Goal: Transaction & Acquisition: Book appointment/travel/reservation

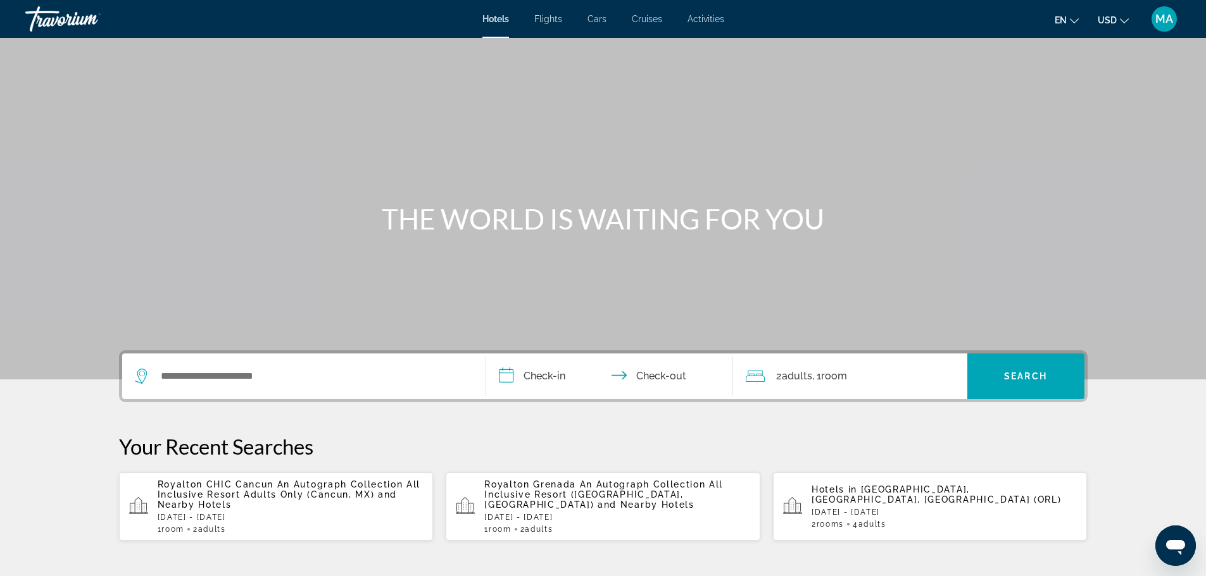
click at [644, 17] on span "Cruises" at bounding box center [647, 19] width 30 height 10
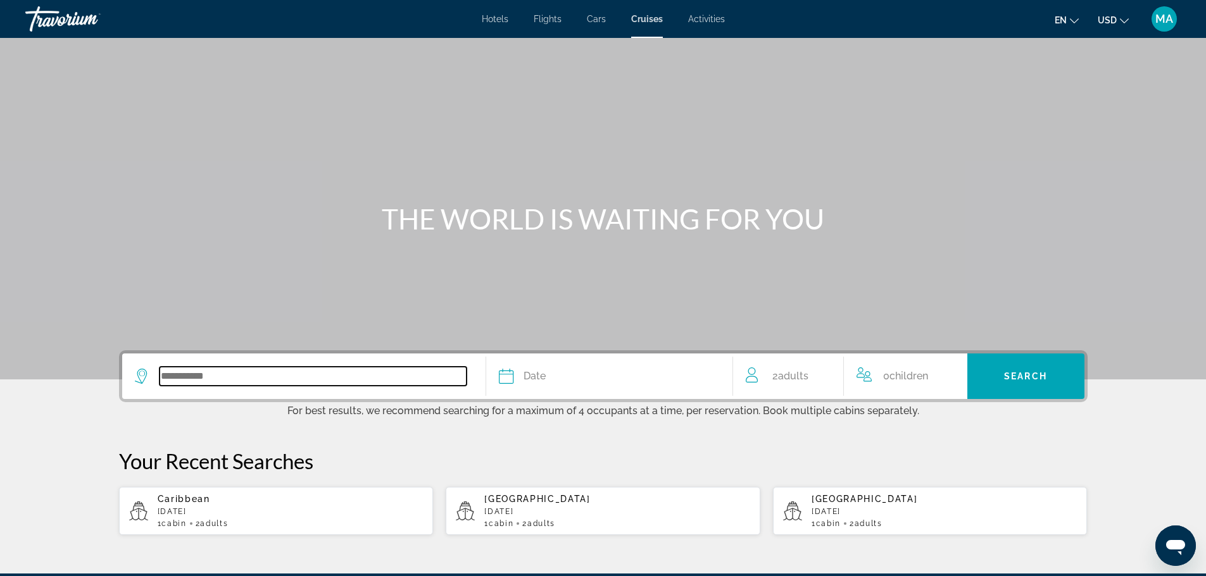
click at [273, 378] on input "Search widget" at bounding box center [312, 376] width 307 height 19
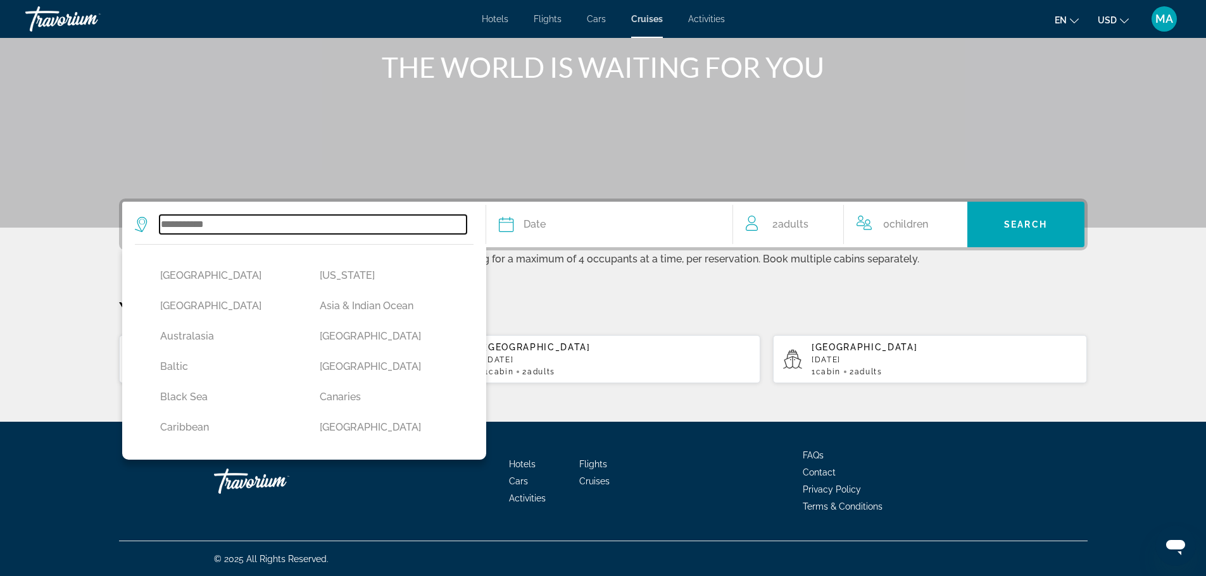
scroll to position [153, 0]
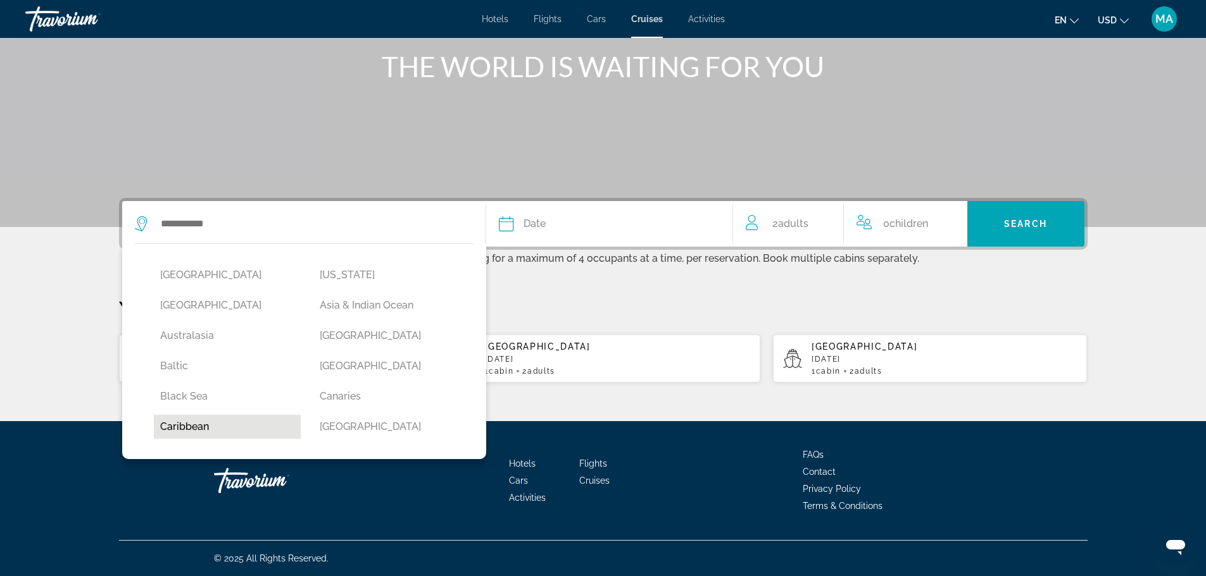
click at [226, 423] on button "Caribbean" at bounding box center [227, 427] width 147 height 24
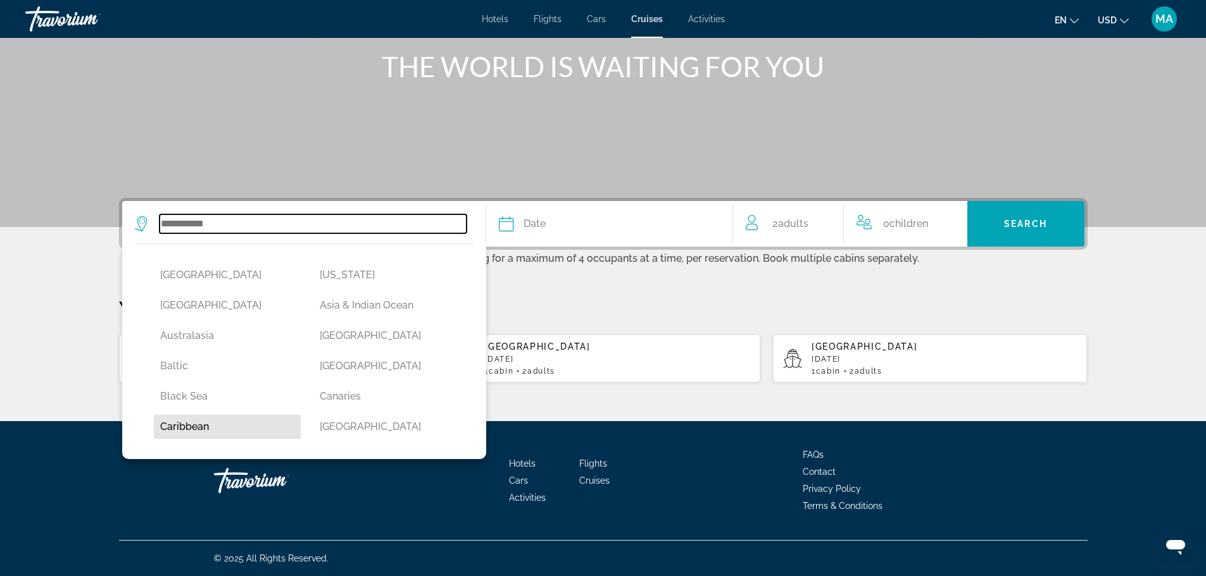
type input "*********"
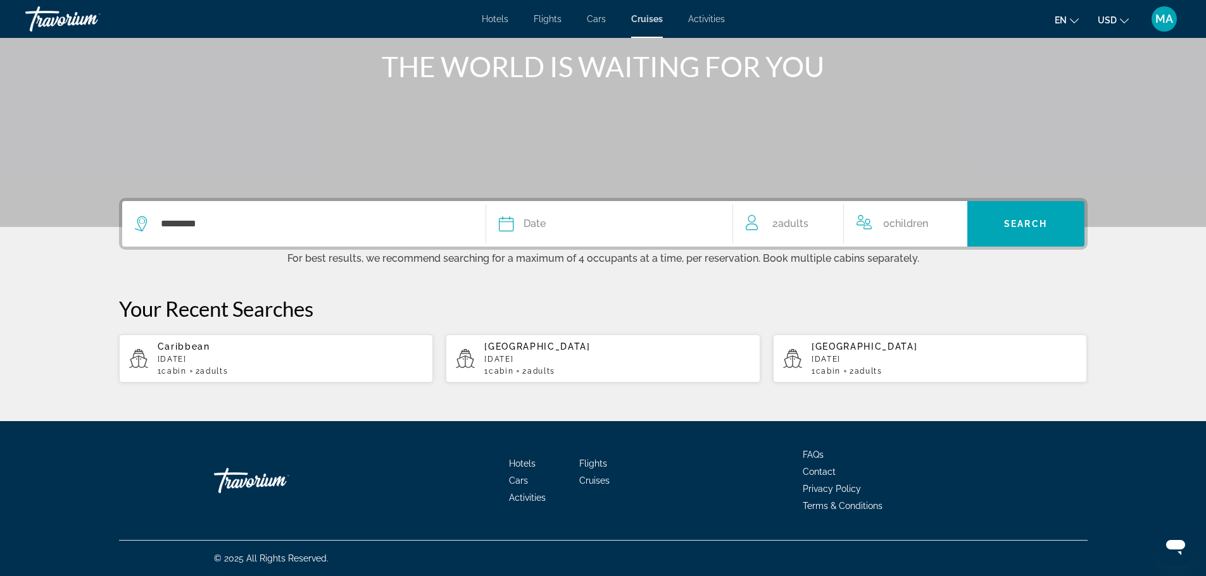
click at [554, 225] on div "Date" at bounding box center [609, 224] width 221 height 18
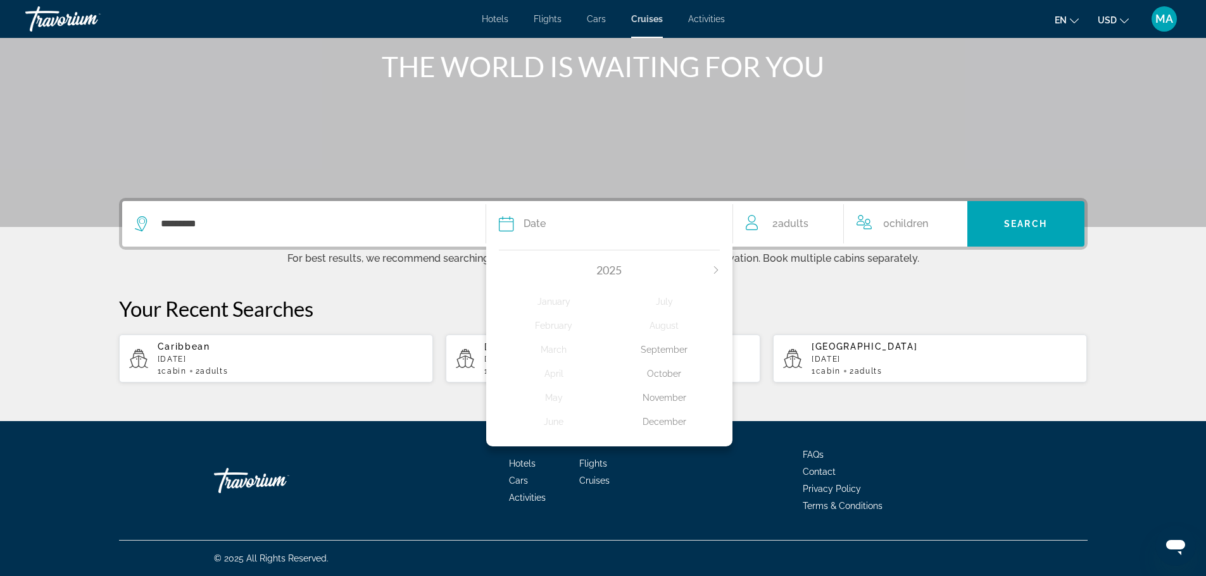
click at [714, 265] on div "2025" at bounding box center [609, 270] width 221 height 14
click at [713, 270] on icon "Next month" at bounding box center [716, 270] width 8 height 8
click at [718, 270] on icon "Next month" at bounding box center [716, 270] width 8 height 8
click at [507, 270] on div "2027" at bounding box center [609, 270] width 221 height 14
click at [501, 270] on icon "Previous month" at bounding box center [503, 270] width 8 height 8
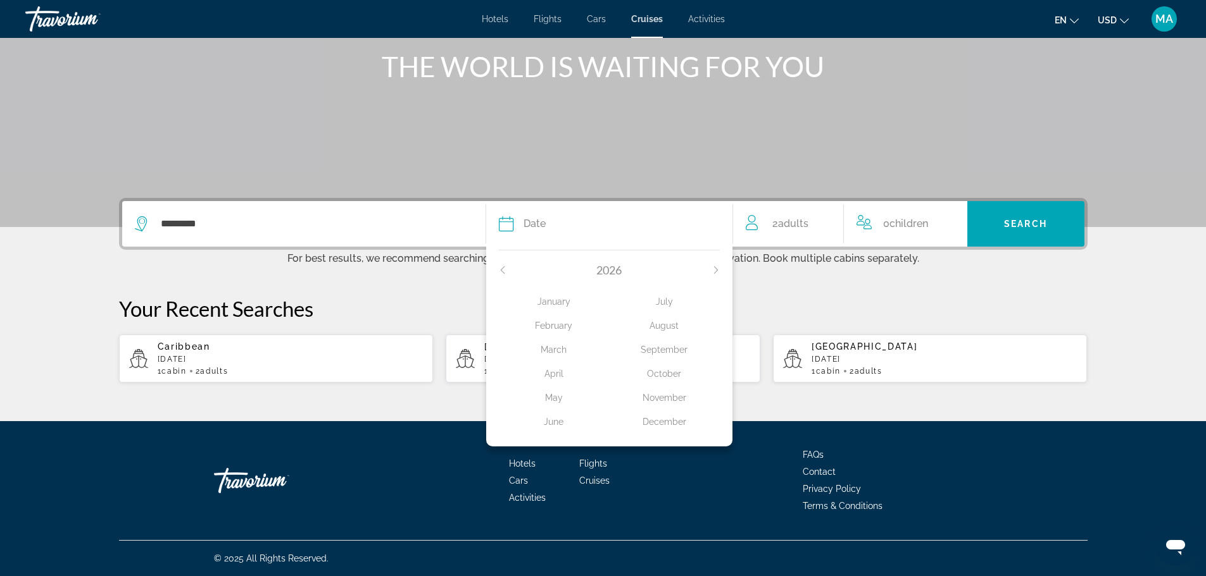
click at [564, 328] on div "February" at bounding box center [554, 326] width 111 height 23
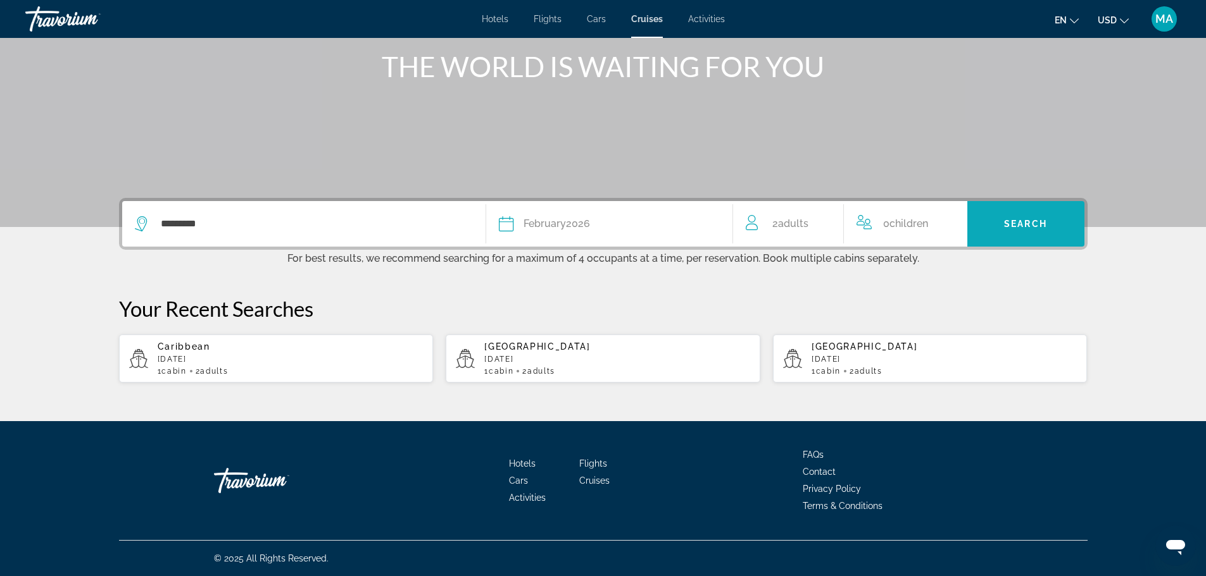
click at [1020, 220] on span "Search" at bounding box center [1025, 224] width 43 height 10
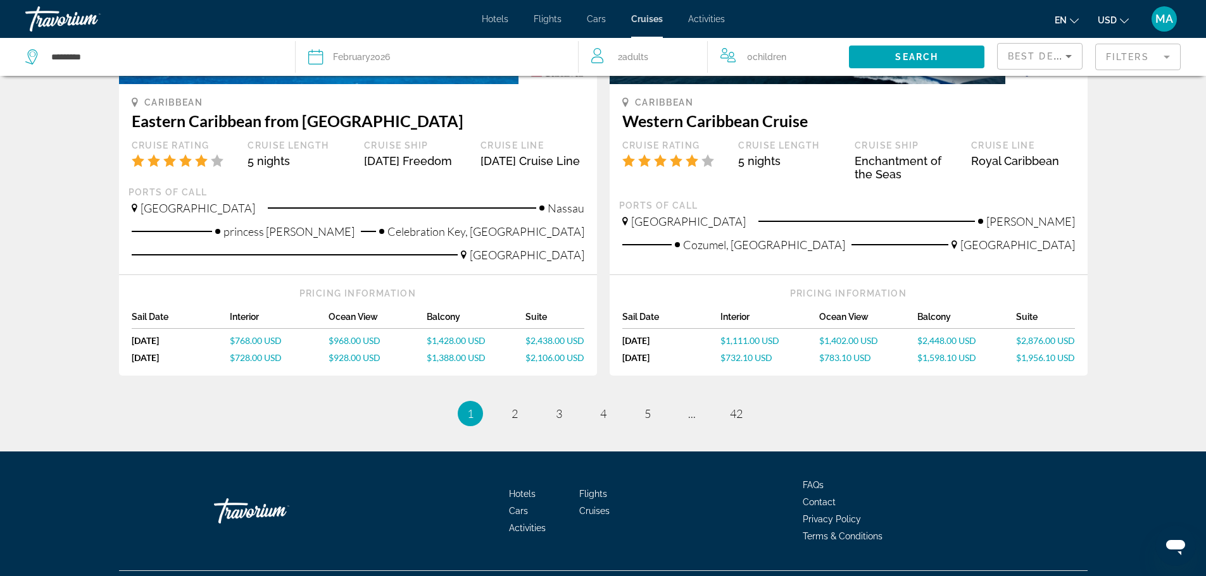
scroll to position [1266, 0]
click at [509, 425] on link "page 2" at bounding box center [514, 413] width 22 height 22
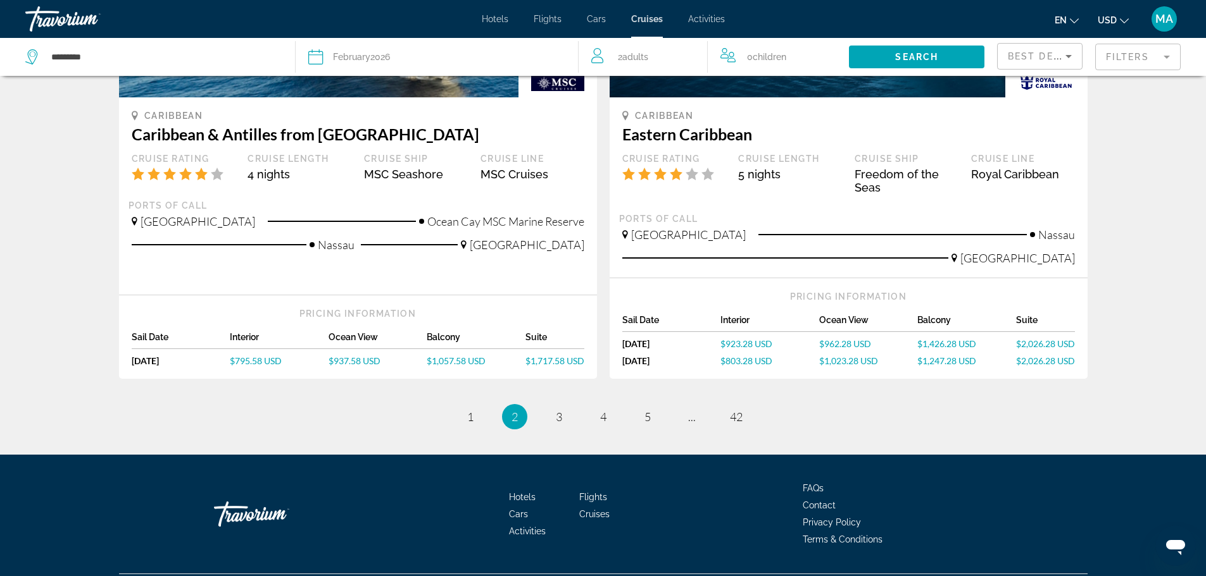
scroll to position [1266, 0]
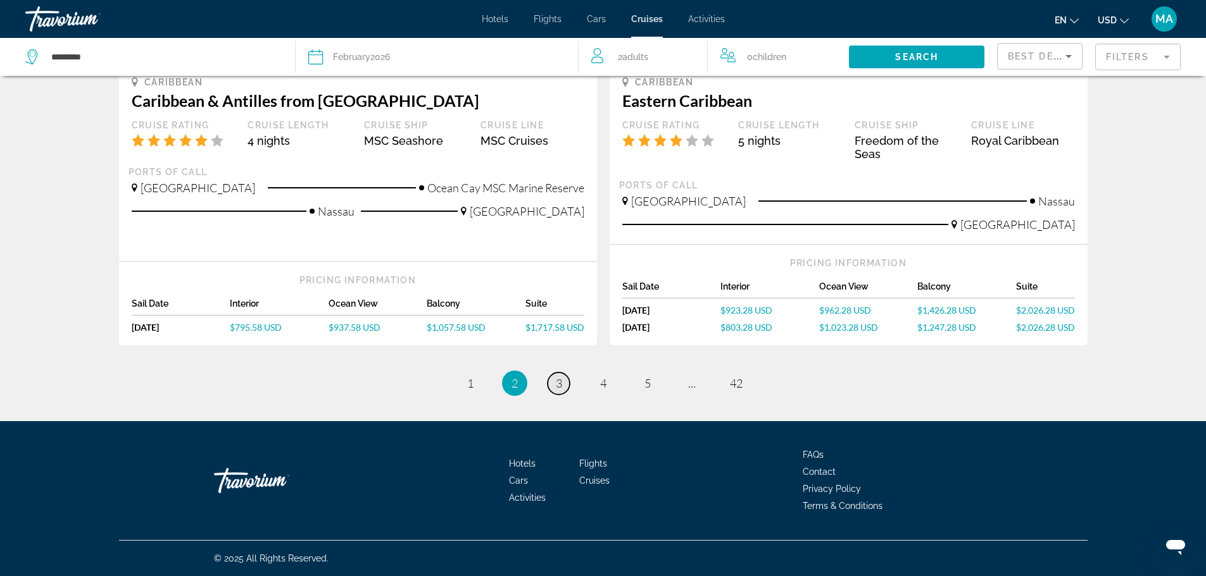
click at [561, 380] on span "3" at bounding box center [559, 384] width 6 height 14
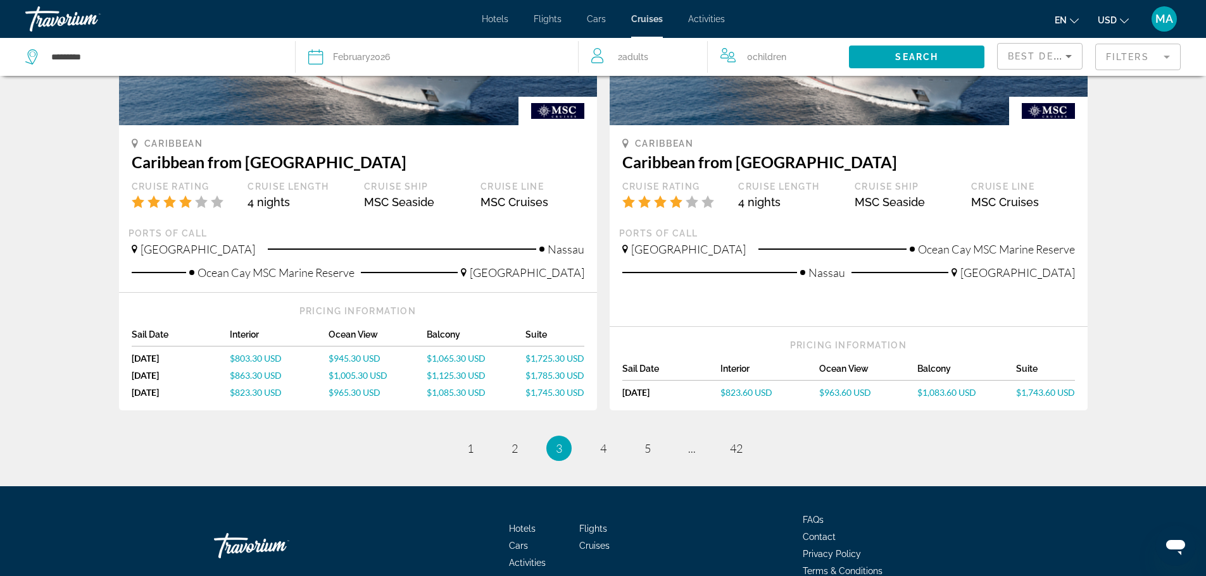
scroll to position [1319, 0]
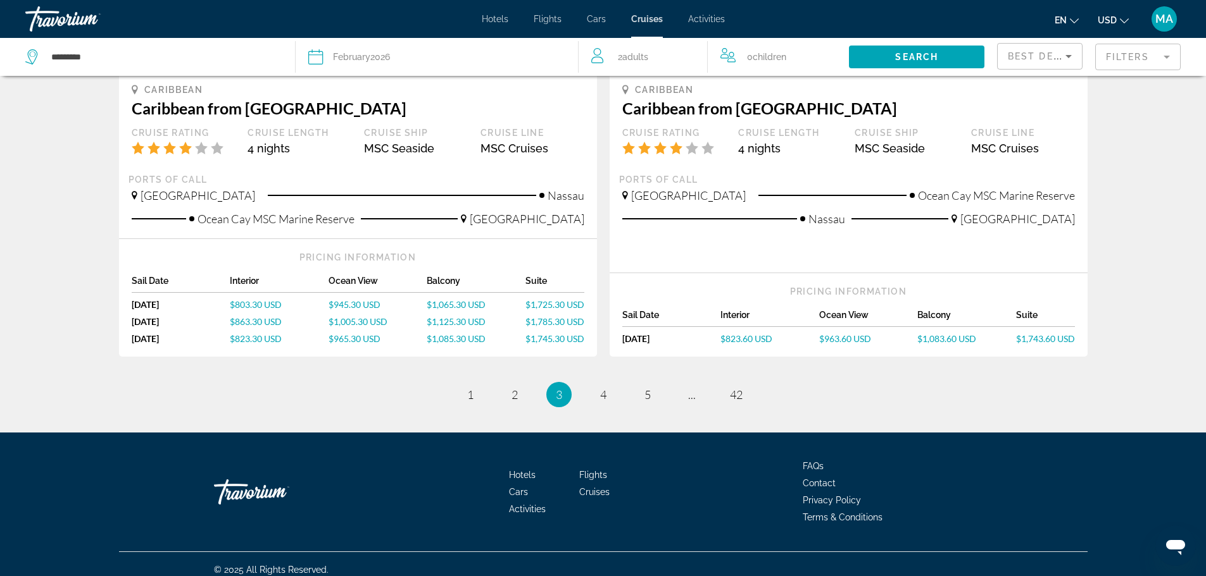
click at [1149, 58] on mat-form-field "Filters" at bounding box center [1137, 57] width 85 height 27
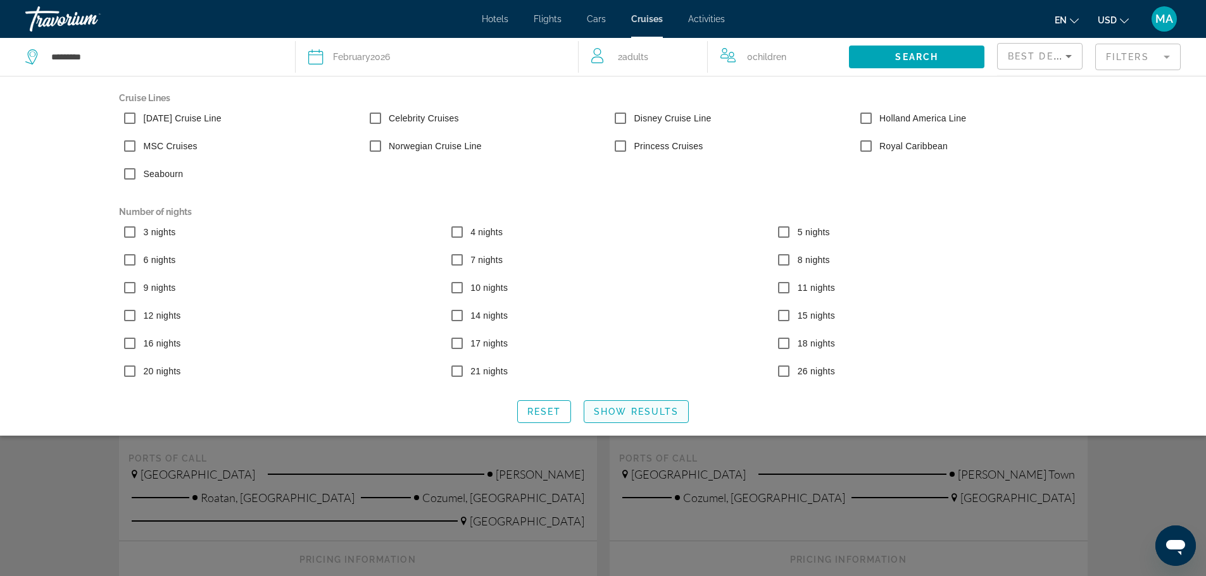
click at [634, 406] on span "Search widget" at bounding box center [636, 412] width 104 height 30
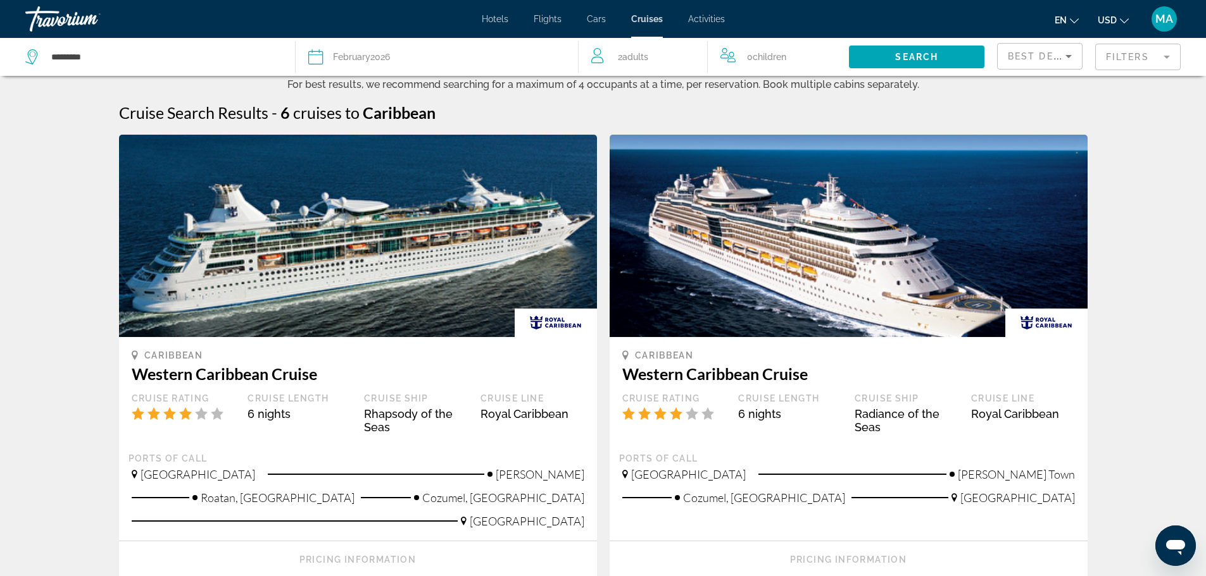
click at [366, 57] on span "February" at bounding box center [351, 57] width 37 height 10
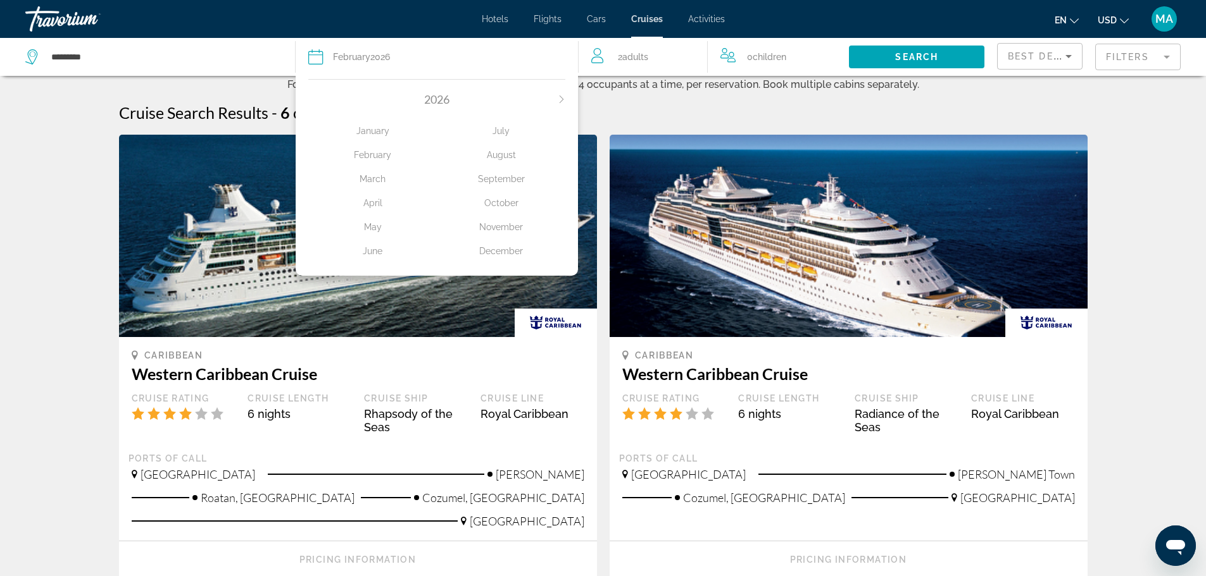
click at [387, 152] on div "February" at bounding box center [372, 155] width 128 height 23
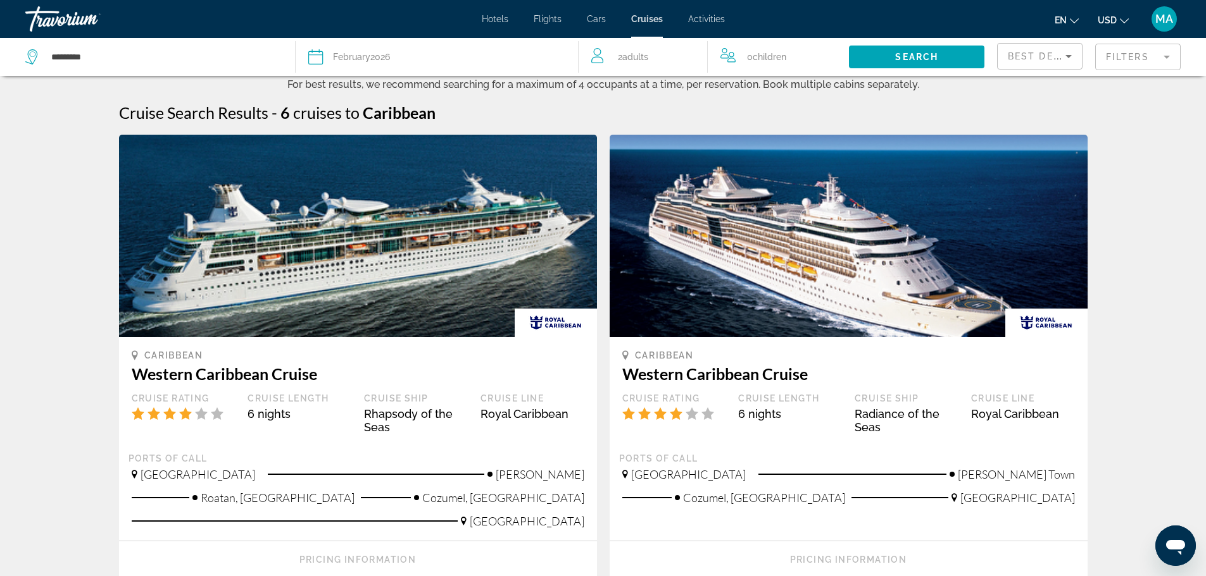
click at [1135, 58] on mat-form-field "Filters" at bounding box center [1137, 57] width 85 height 27
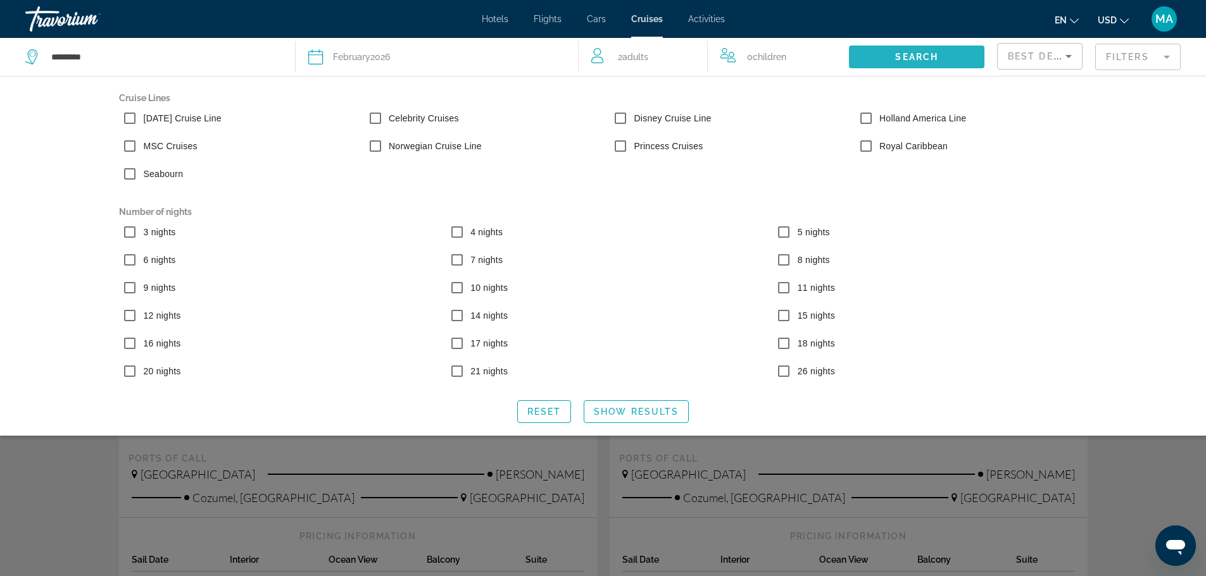
click at [919, 53] on span "Search" at bounding box center [916, 57] width 43 height 10
click at [670, 412] on span "Show Results" at bounding box center [636, 412] width 85 height 10
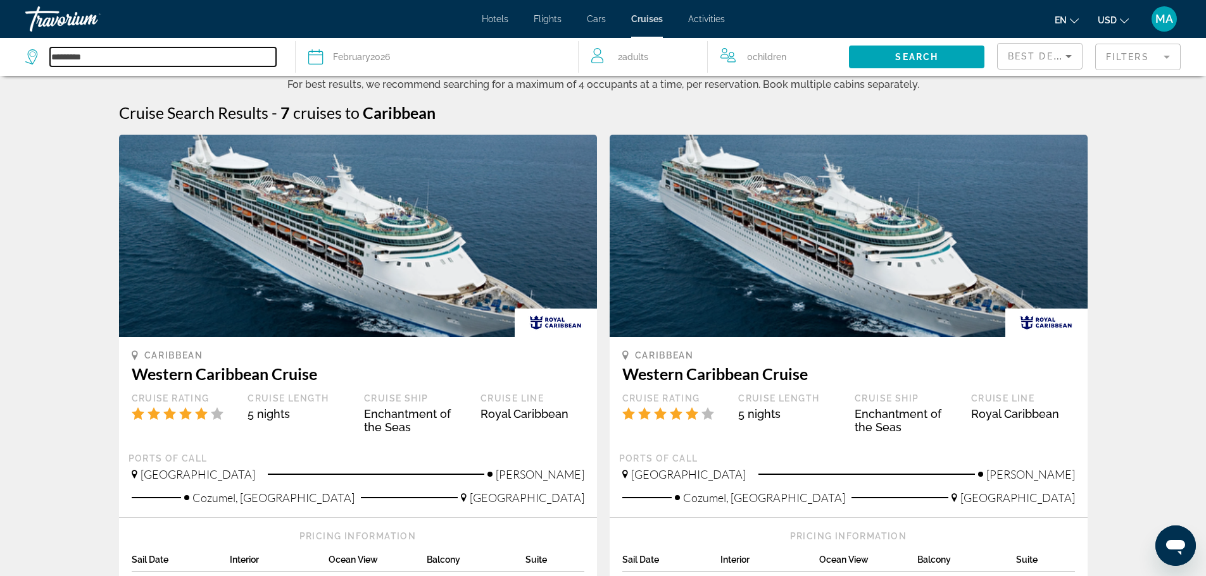
click at [82, 51] on input "*********" at bounding box center [163, 56] width 226 height 19
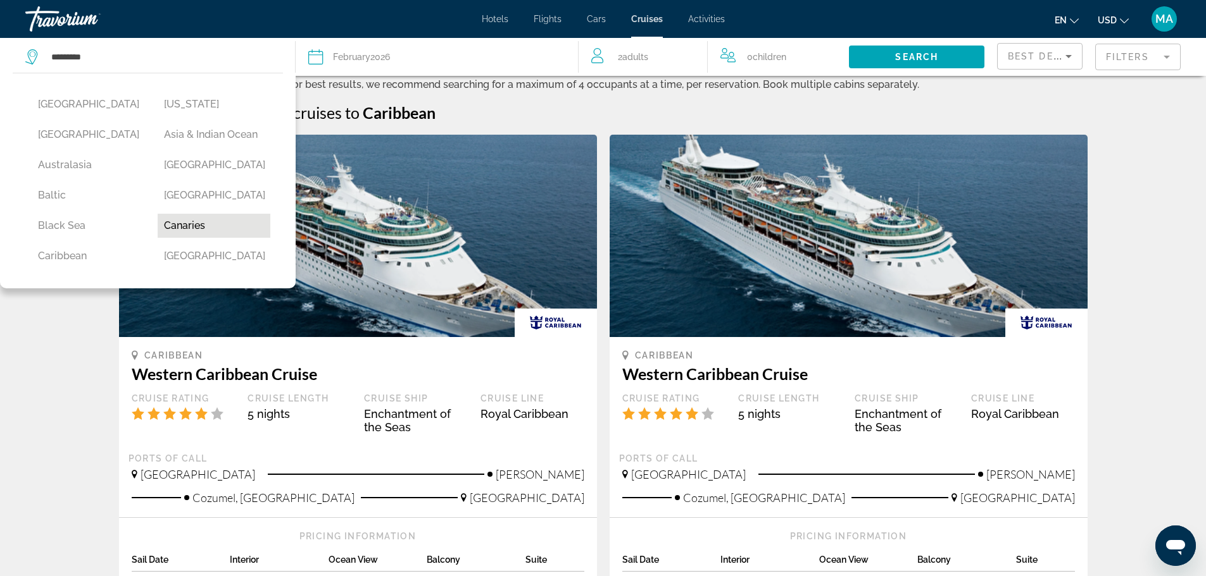
click at [218, 225] on button "Canaries" at bounding box center [214, 226] width 113 height 24
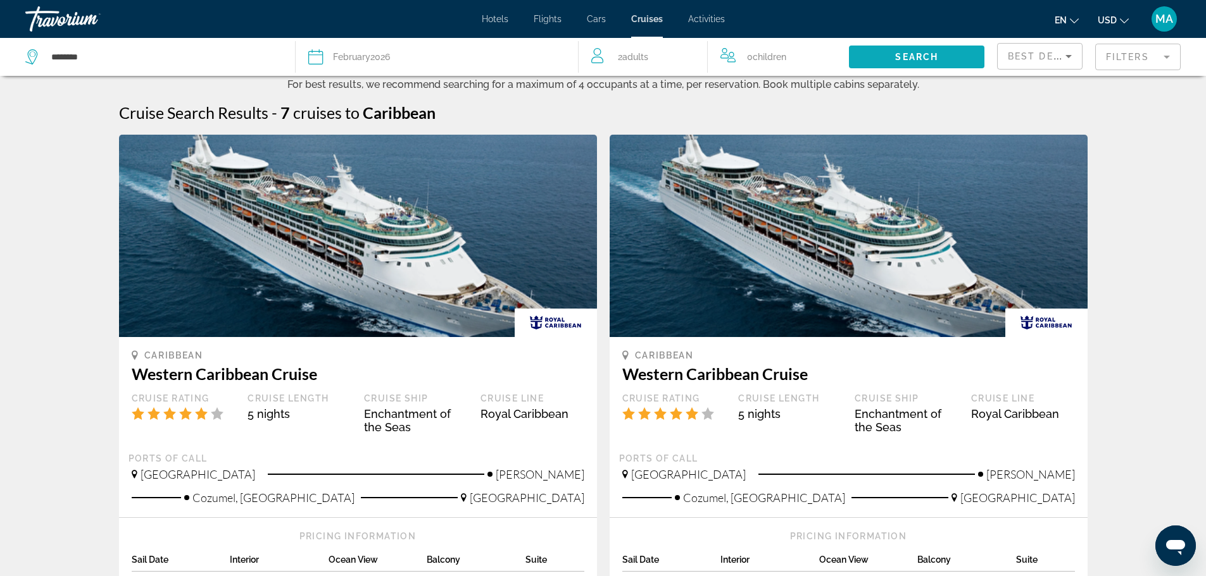
click at [902, 51] on span "Search widget" at bounding box center [916, 57] width 135 height 30
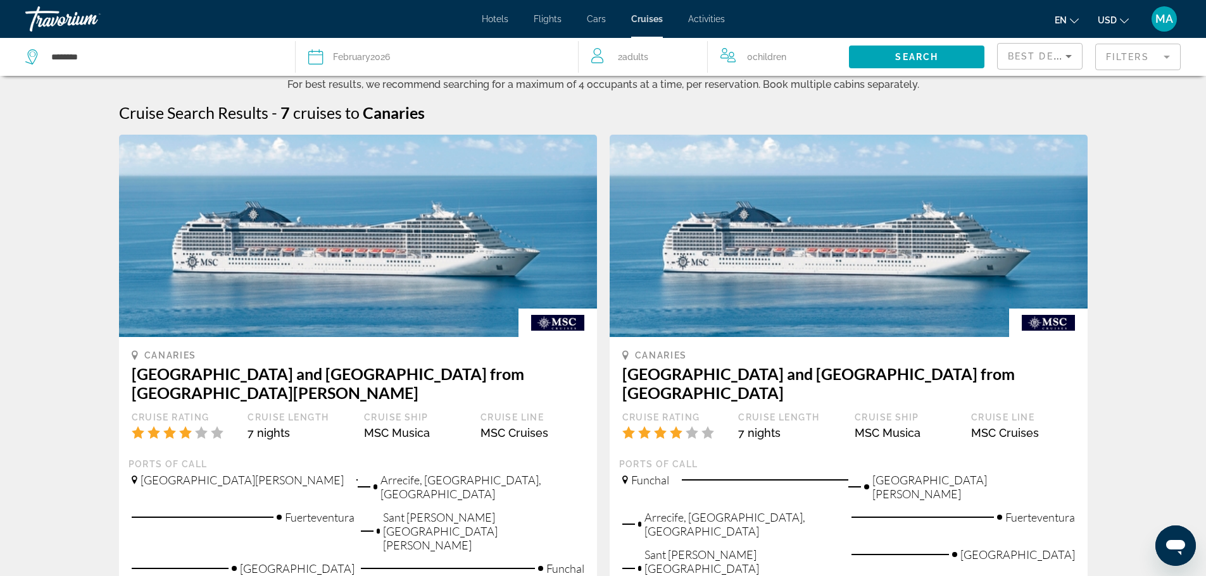
click at [1119, 51] on mat-form-field "Filters" at bounding box center [1137, 57] width 85 height 27
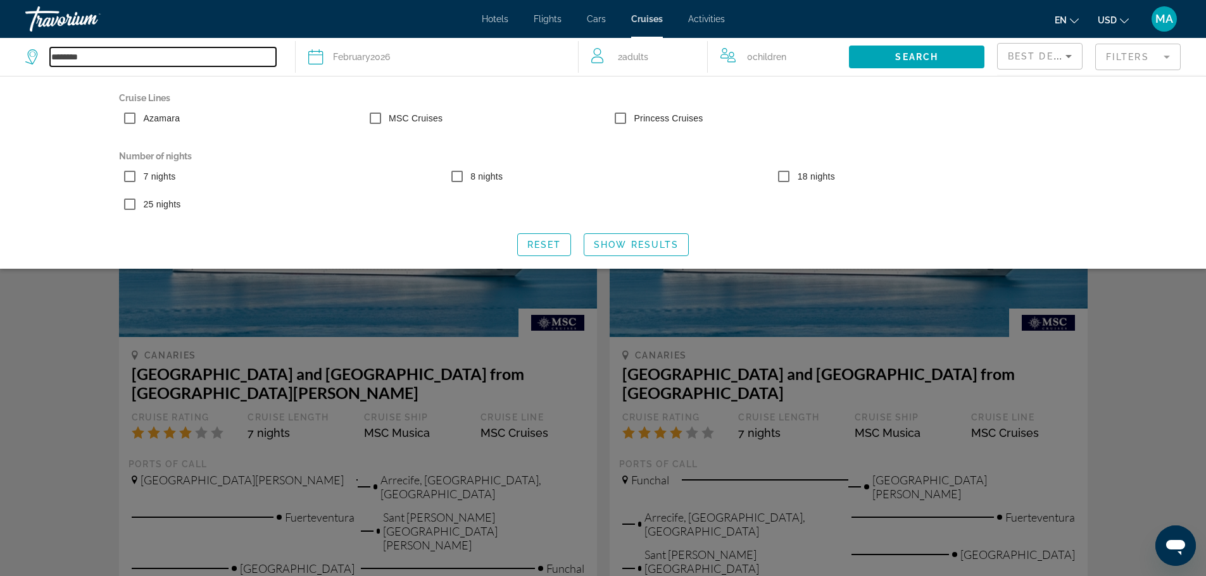
click at [72, 54] on input "********" at bounding box center [163, 56] width 226 height 19
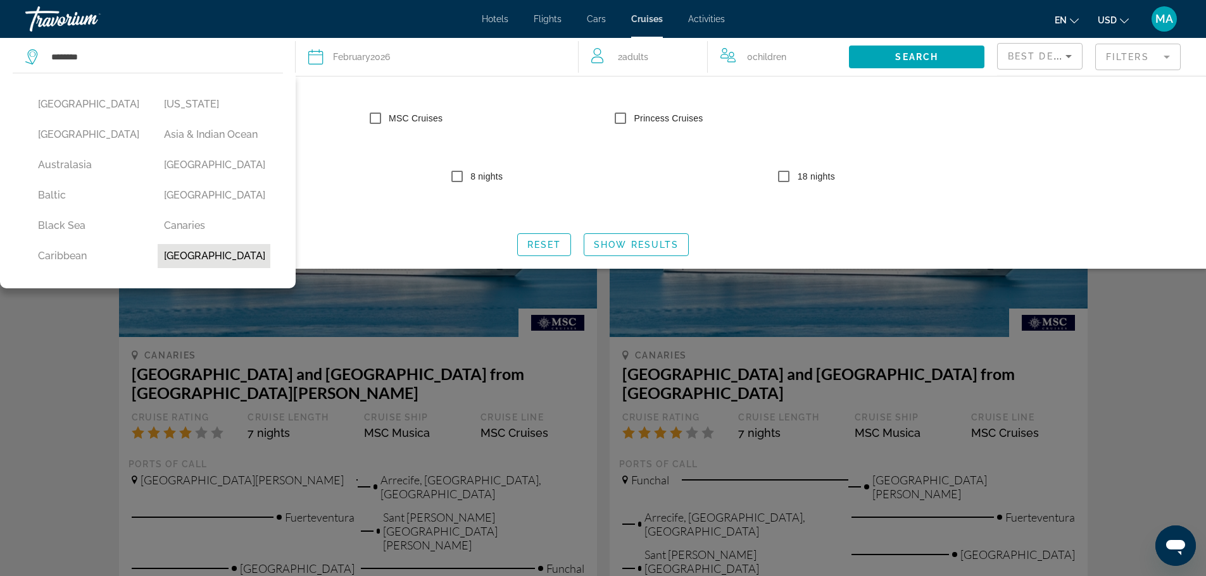
click at [202, 257] on button "[GEOGRAPHIC_DATA]" at bounding box center [214, 256] width 113 height 24
type input "**********"
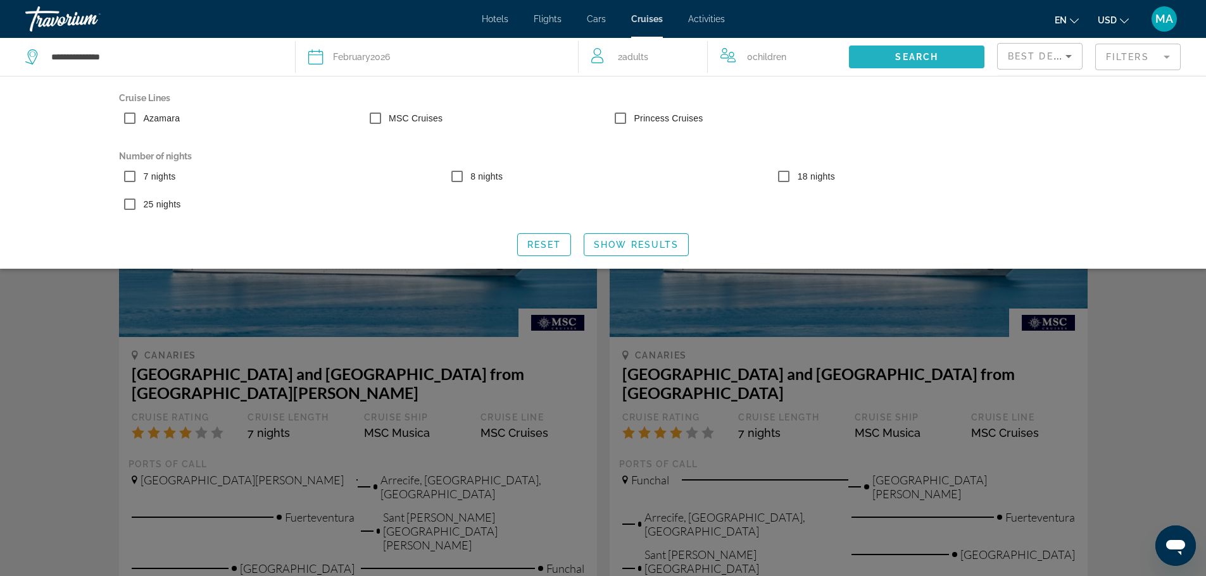
click at [930, 56] on span "Search" at bounding box center [916, 57] width 43 height 10
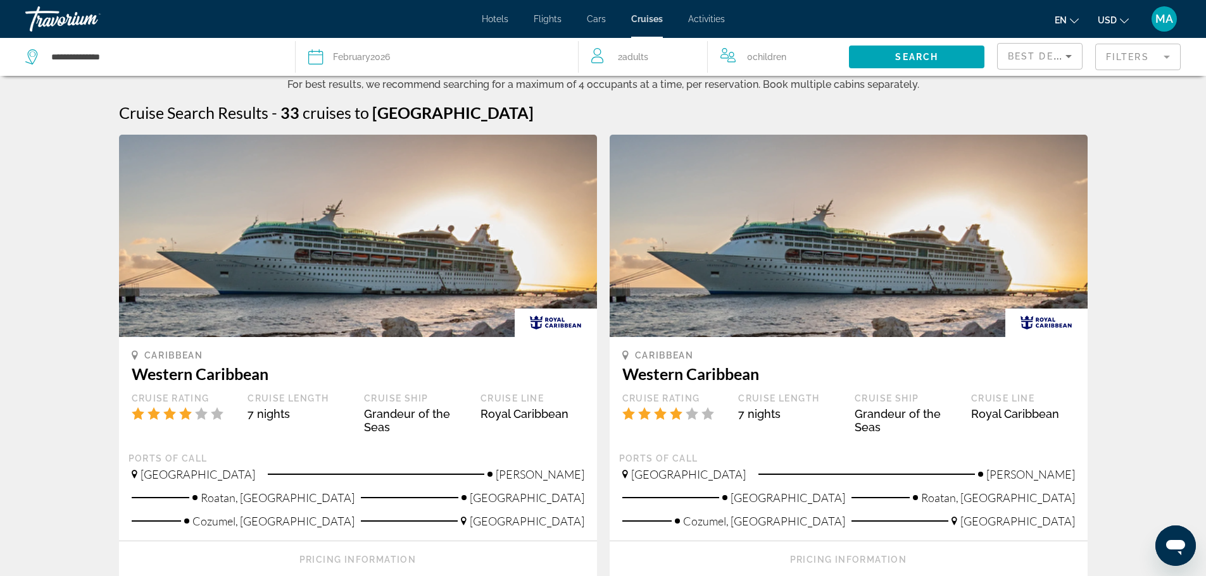
click at [1128, 57] on mat-form-field "Filters" at bounding box center [1137, 57] width 85 height 27
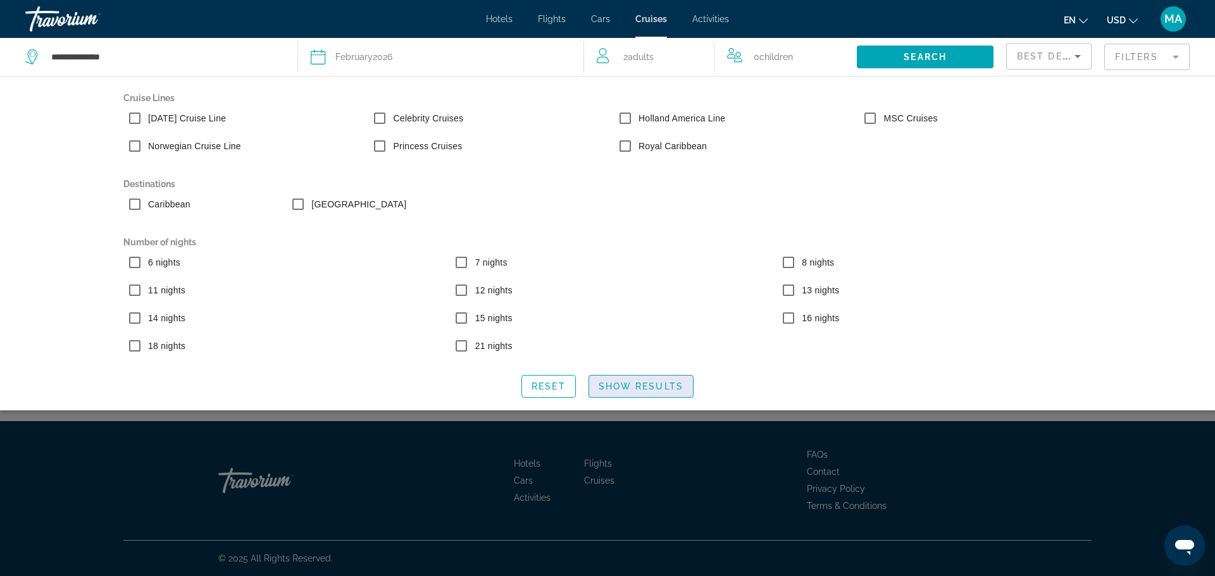
click at [619, 386] on span "Show Results" at bounding box center [641, 387] width 85 height 10
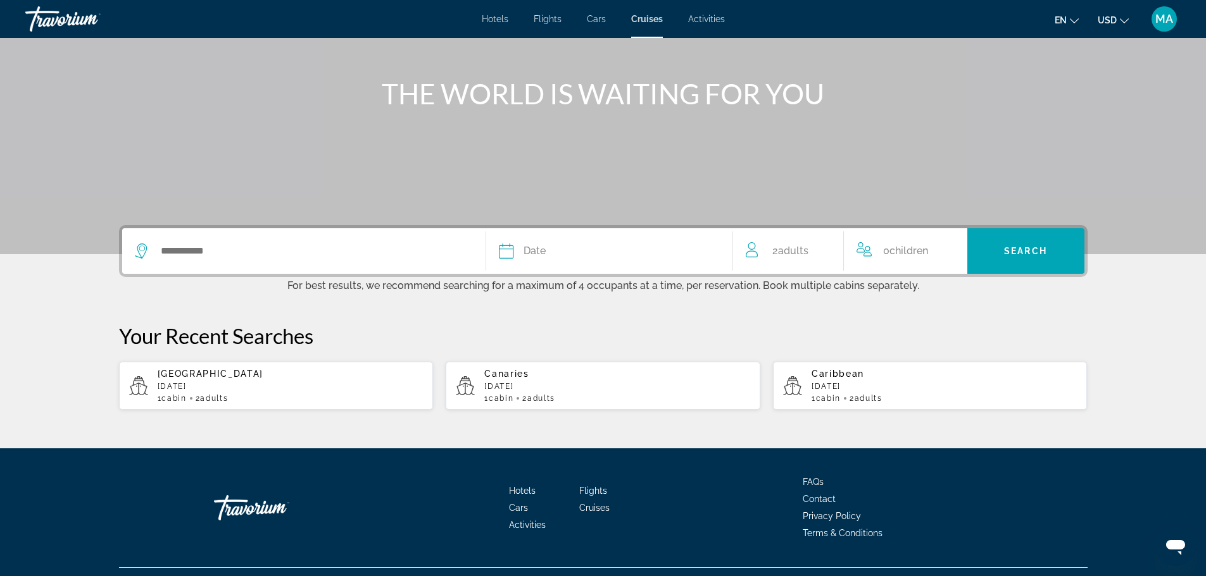
scroll to position [153, 0]
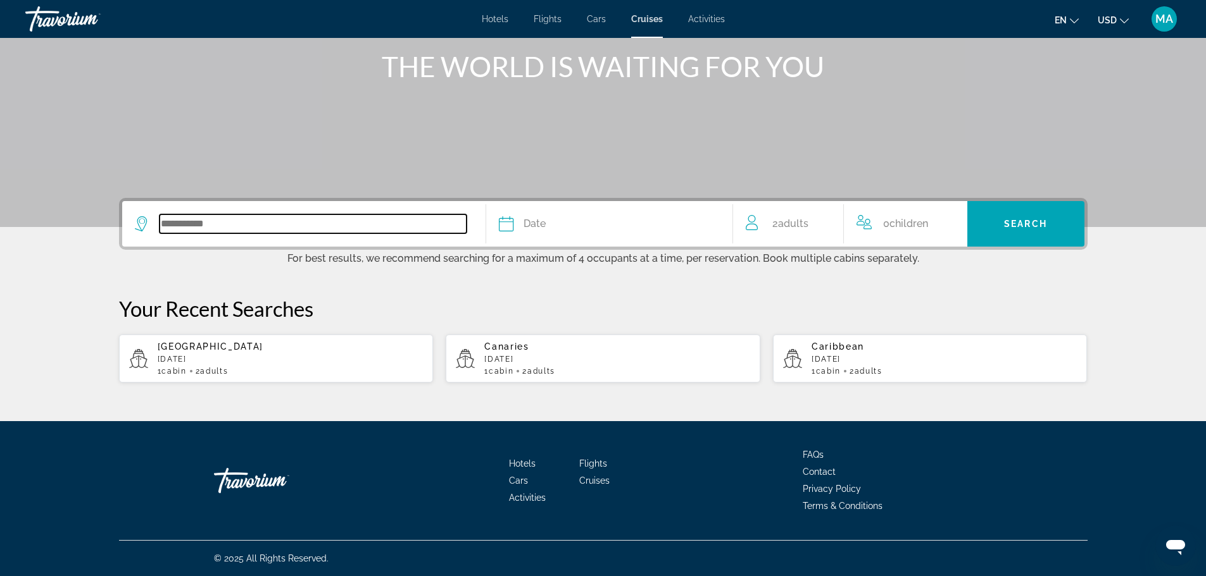
click at [234, 227] on input "Search widget" at bounding box center [312, 224] width 307 height 19
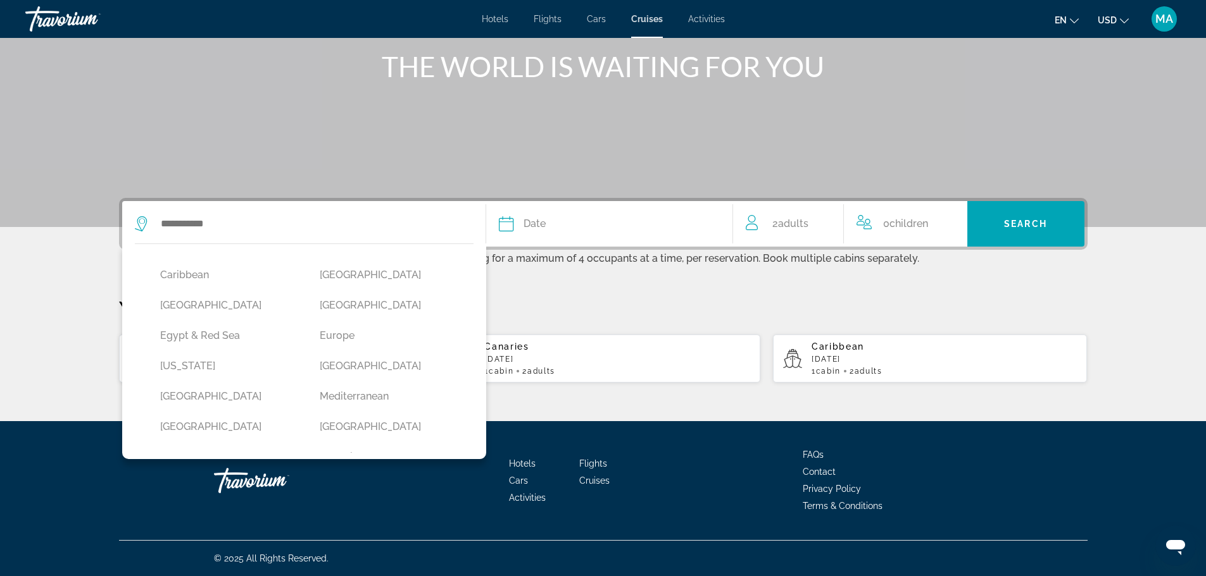
scroll to position [177, 0]
click at [212, 406] on button "[GEOGRAPHIC_DATA]" at bounding box center [227, 402] width 147 height 24
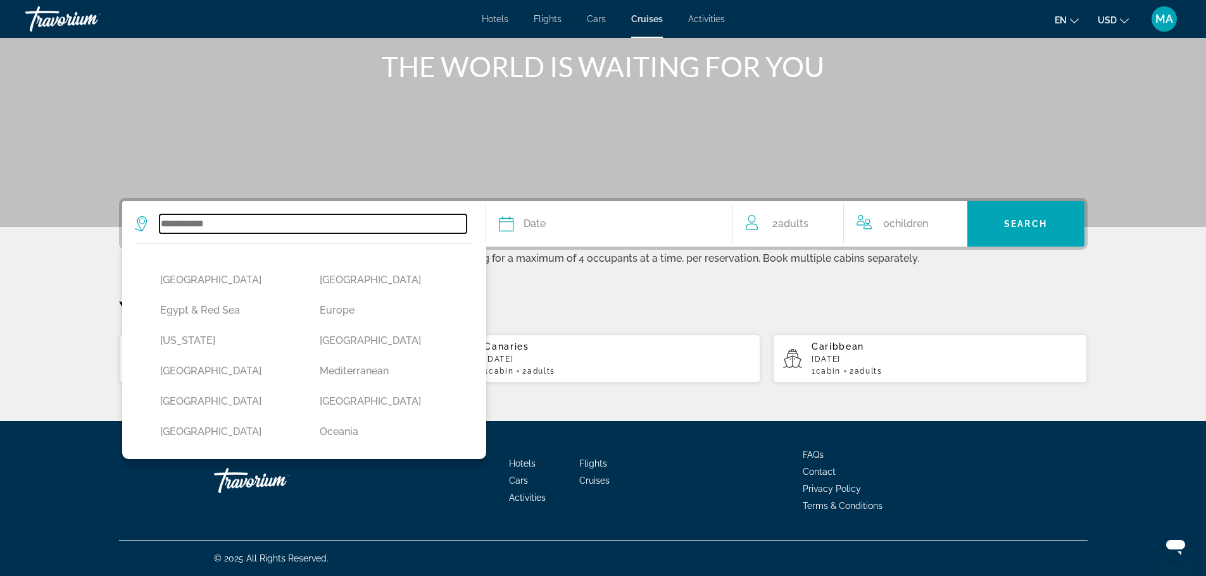
type input "******"
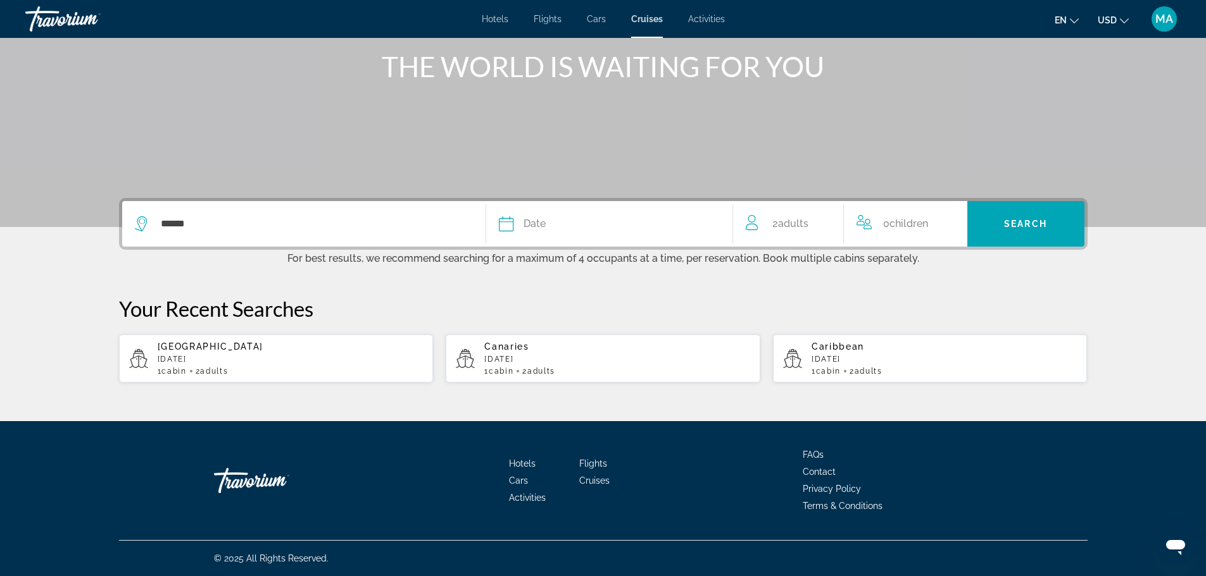
click at [636, 225] on div "Date" at bounding box center [609, 224] width 221 height 18
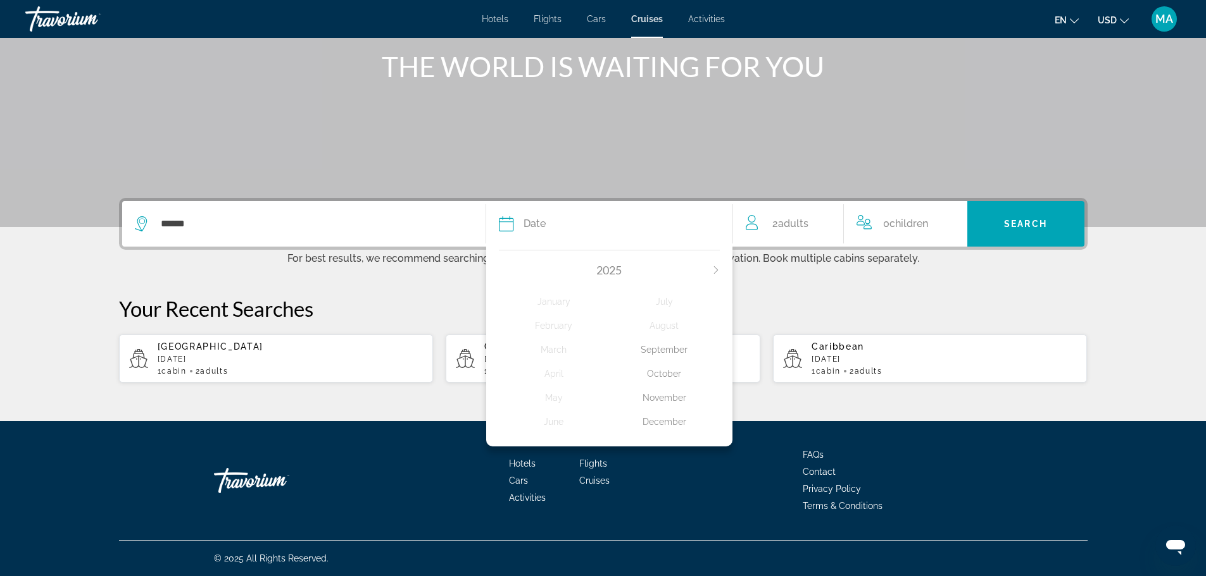
click at [716, 268] on icon "Next month" at bounding box center [716, 270] width 8 height 8
click at [555, 325] on div "February" at bounding box center [554, 326] width 111 height 23
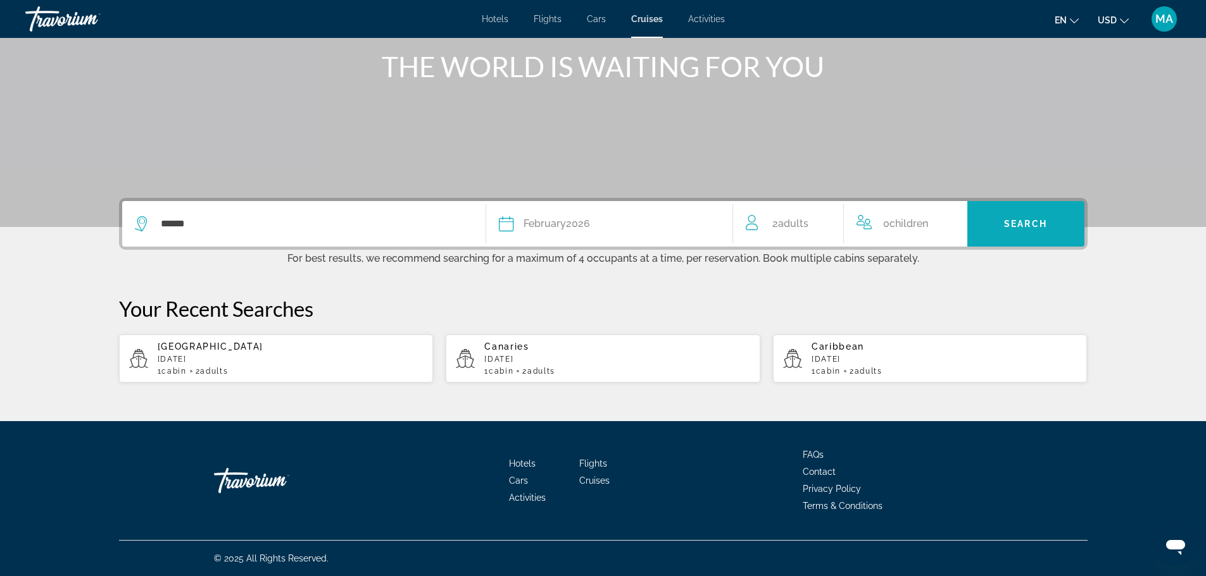
click at [1028, 225] on span "Search" at bounding box center [1025, 224] width 43 height 10
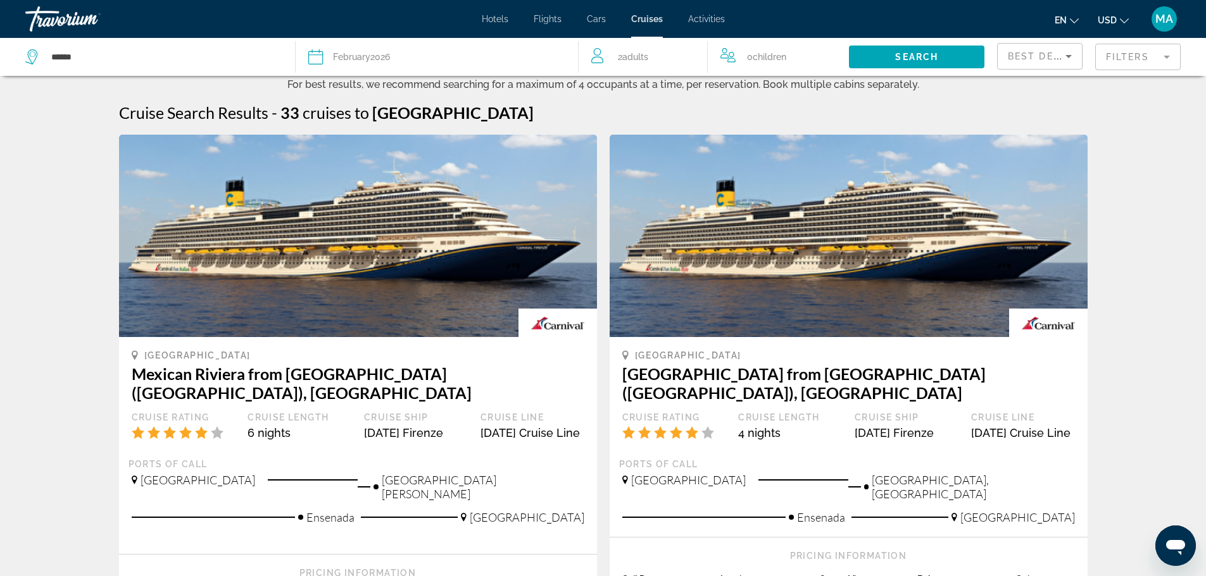
click at [1134, 59] on mat-form-field "Filters" at bounding box center [1137, 57] width 85 height 27
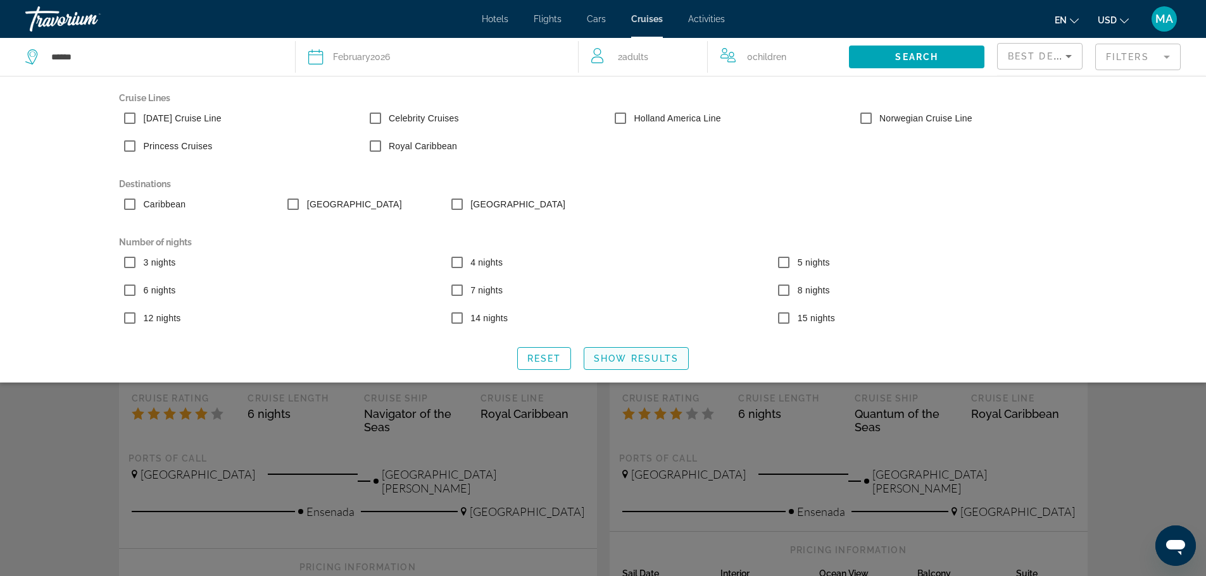
click at [644, 366] on span "Search widget" at bounding box center [636, 359] width 104 height 30
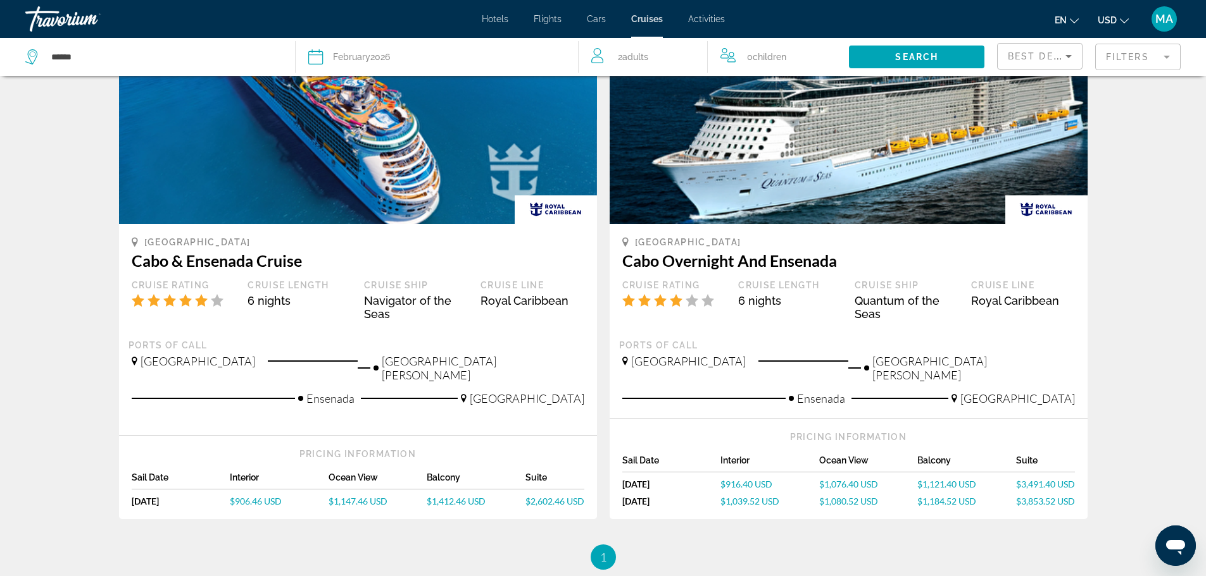
scroll to position [190, 0]
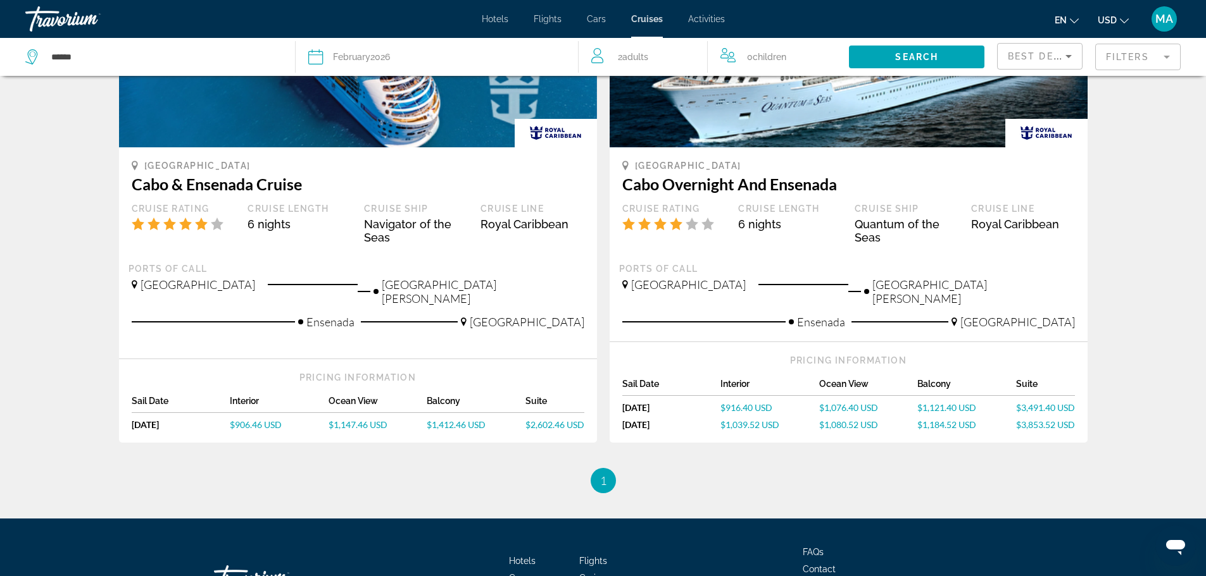
click at [947, 420] on span "$1,184.52 USD" at bounding box center [946, 425] width 59 height 11
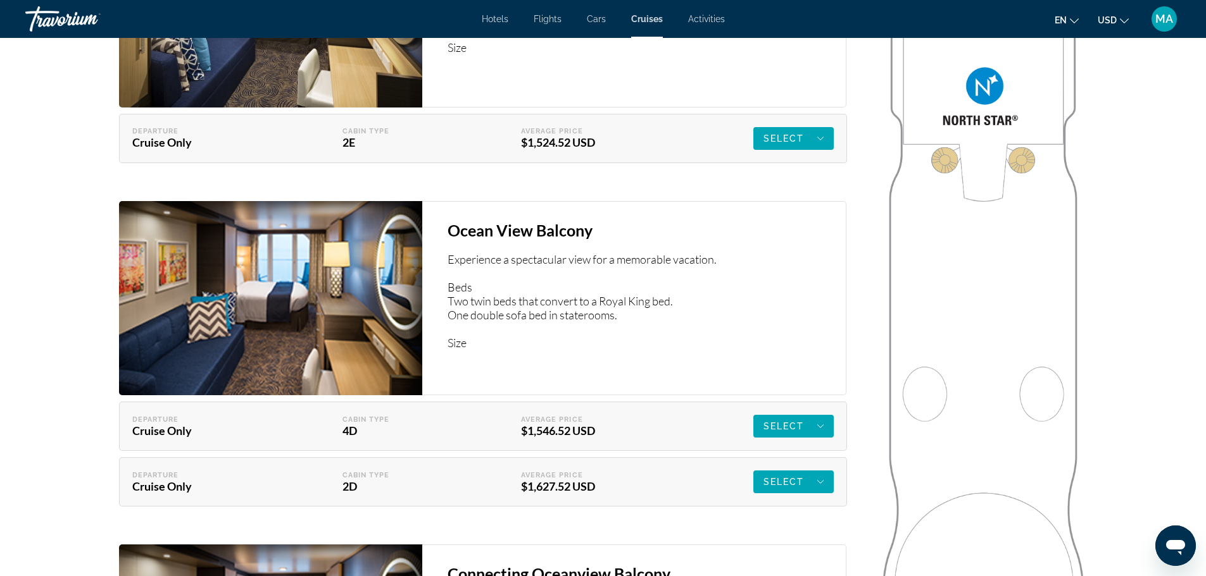
scroll to position [2531, 0]
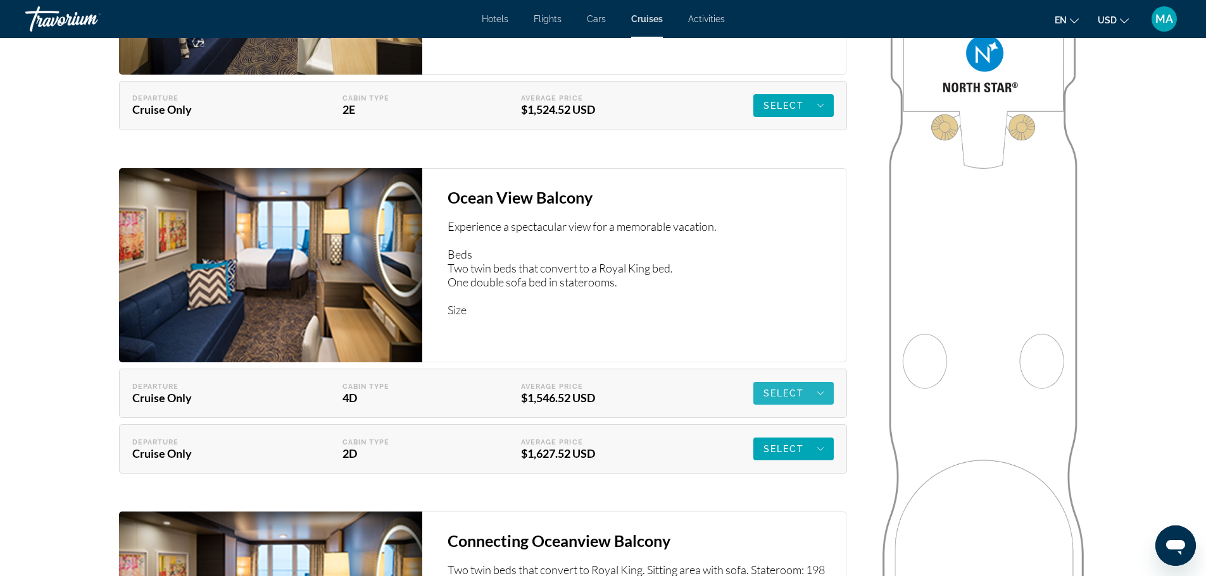
click at [824, 394] on span "Main content" at bounding box center [793, 393] width 80 height 30
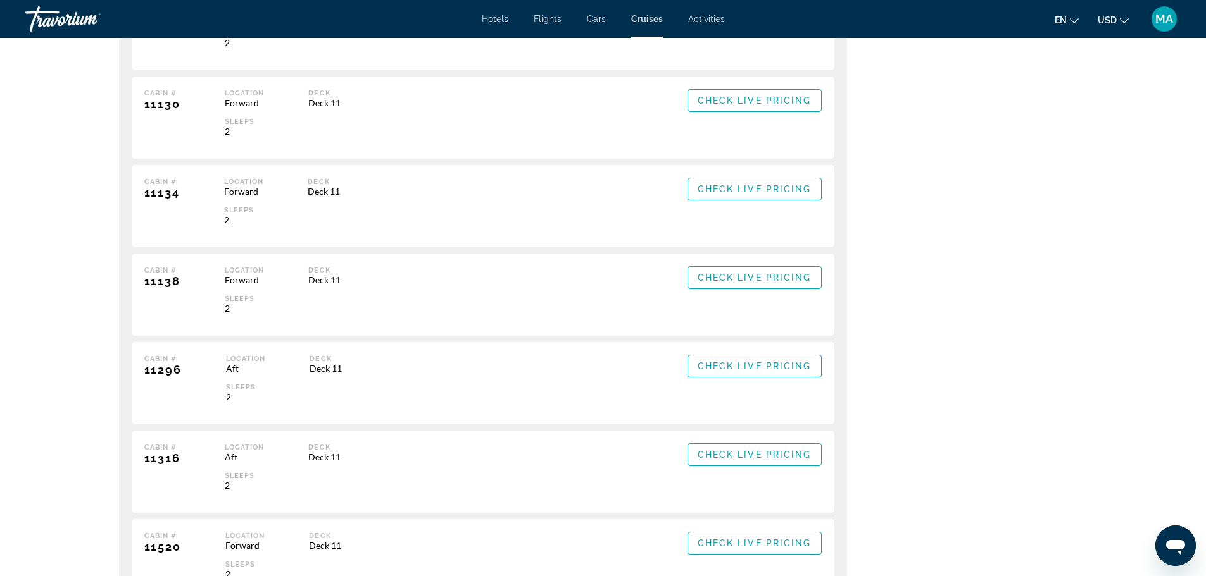
scroll to position [4430, 0]
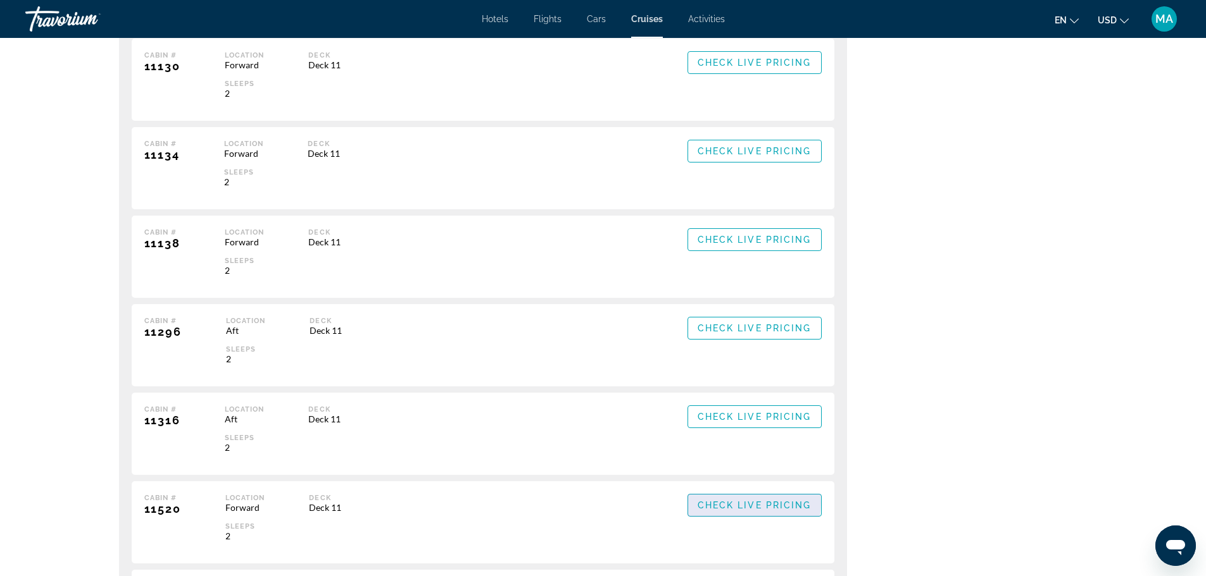
click at [751, 503] on span "Check Live Pricing" at bounding box center [754, 506] width 114 height 10
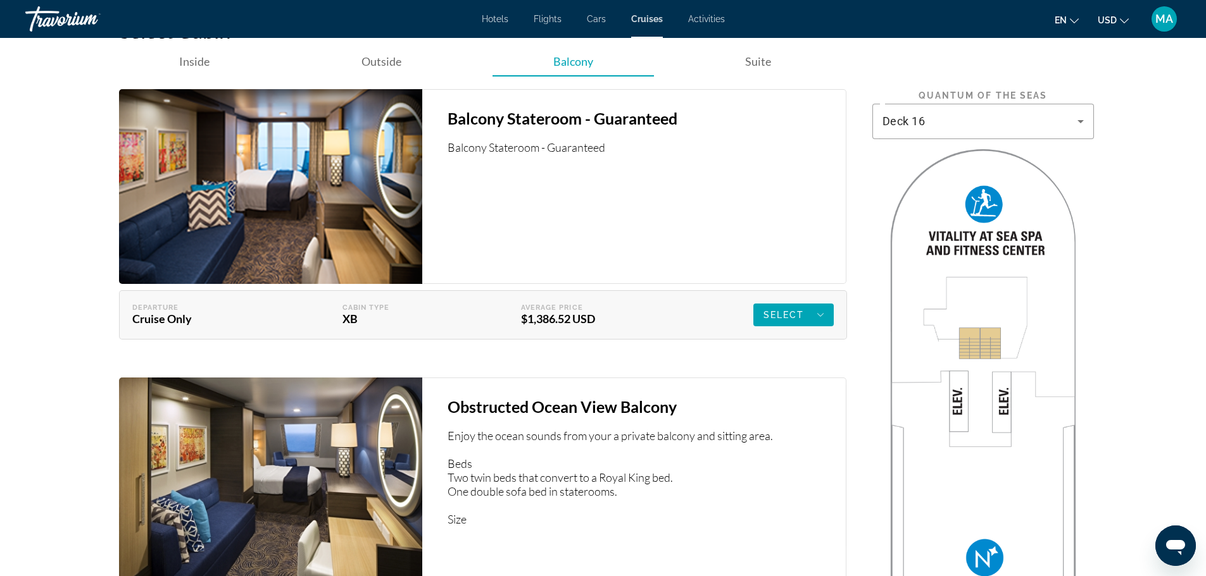
scroll to position [1835, 0]
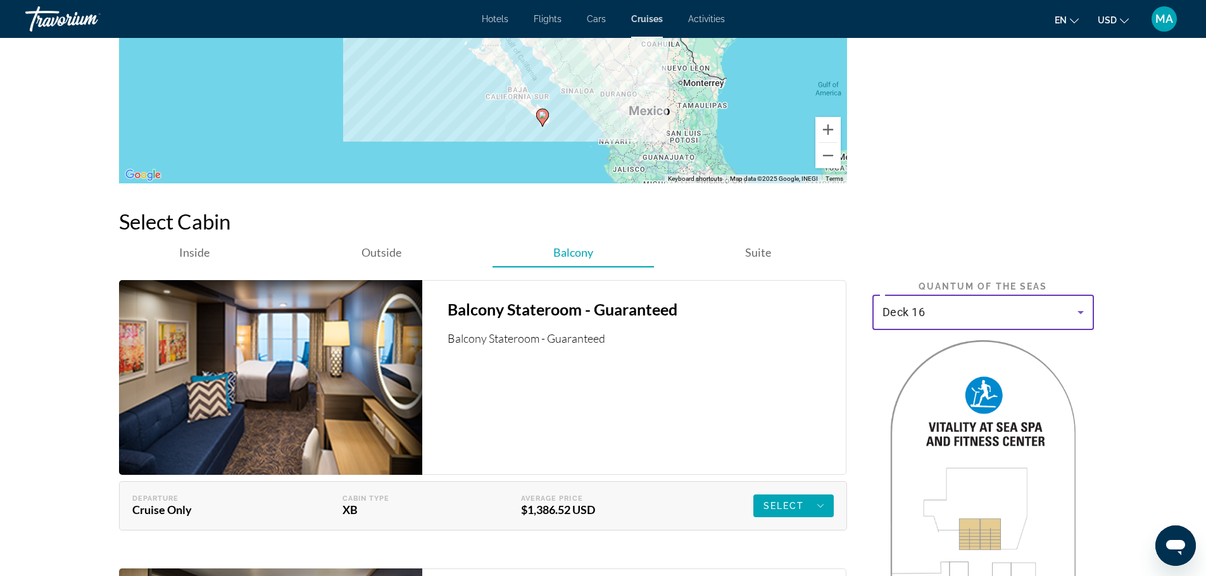
click at [1084, 313] on icon "Main content" at bounding box center [1080, 312] width 15 height 15
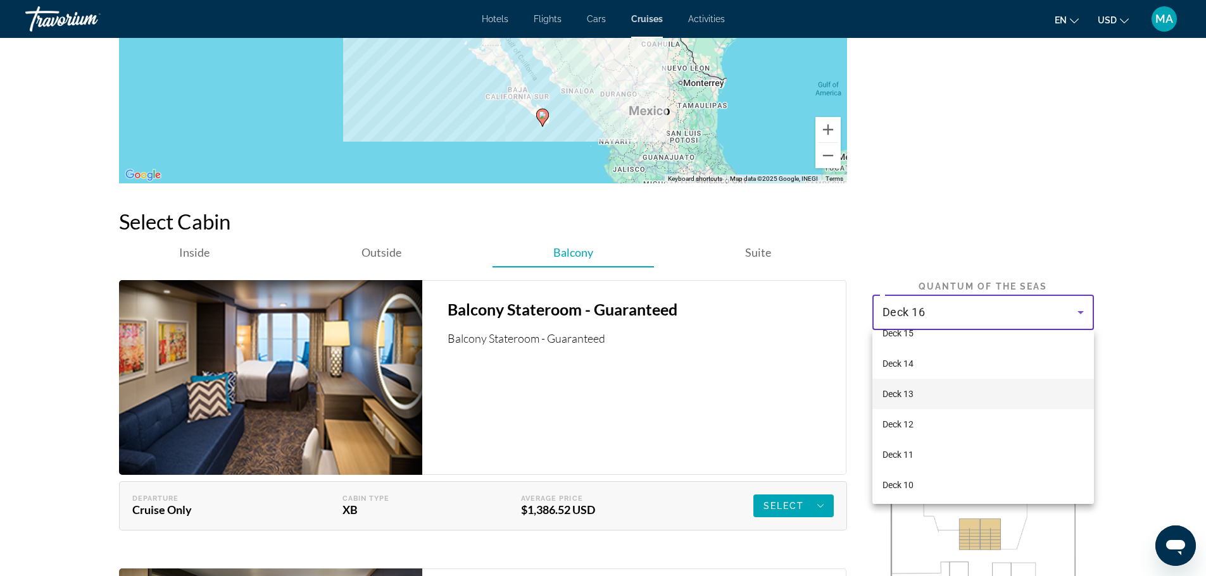
scroll to position [127, 0]
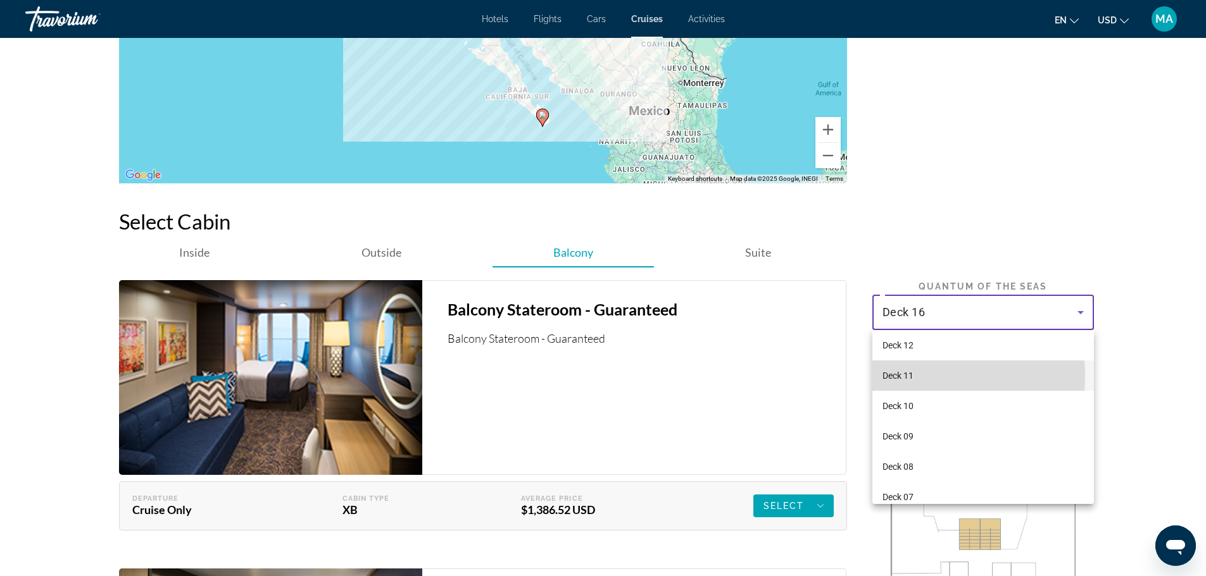
click at [916, 376] on mat-option "Deck 11" at bounding box center [982, 376] width 221 height 30
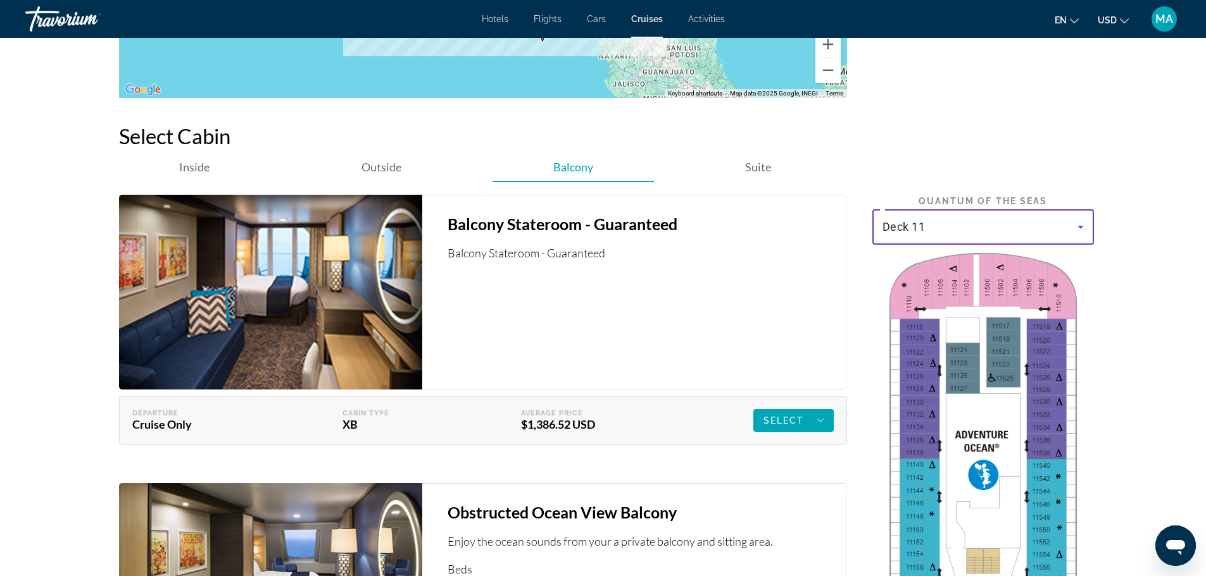
scroll to position [1898, 0]
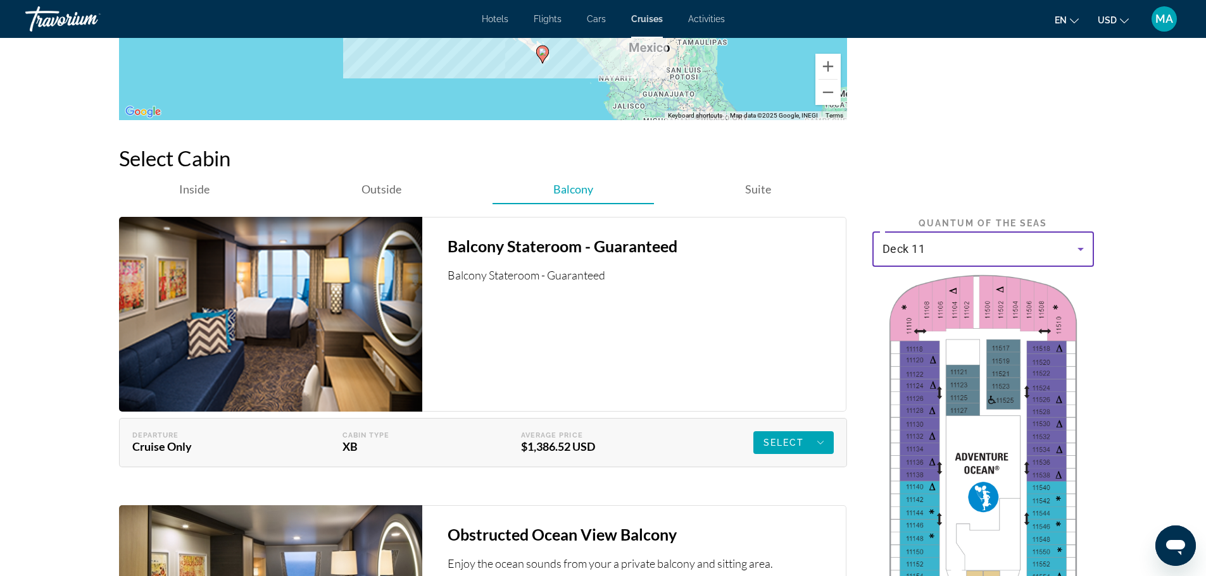
click at [1081, 249] on icon "Main content" at bounding box center [1080, 249] width 6 height 3
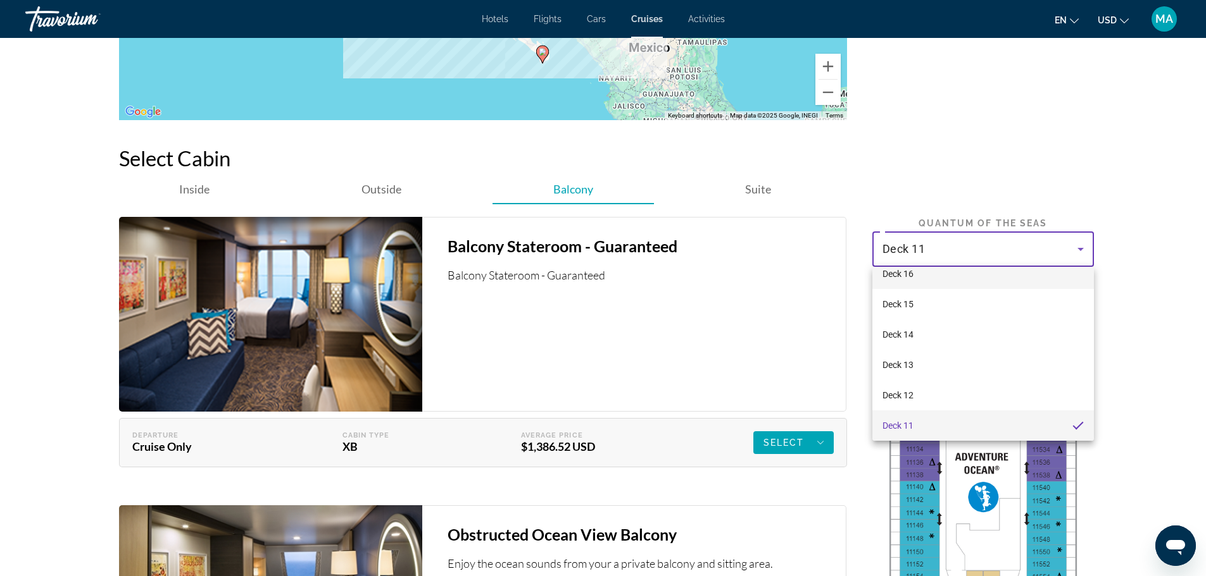
scroll to position [0, 0]
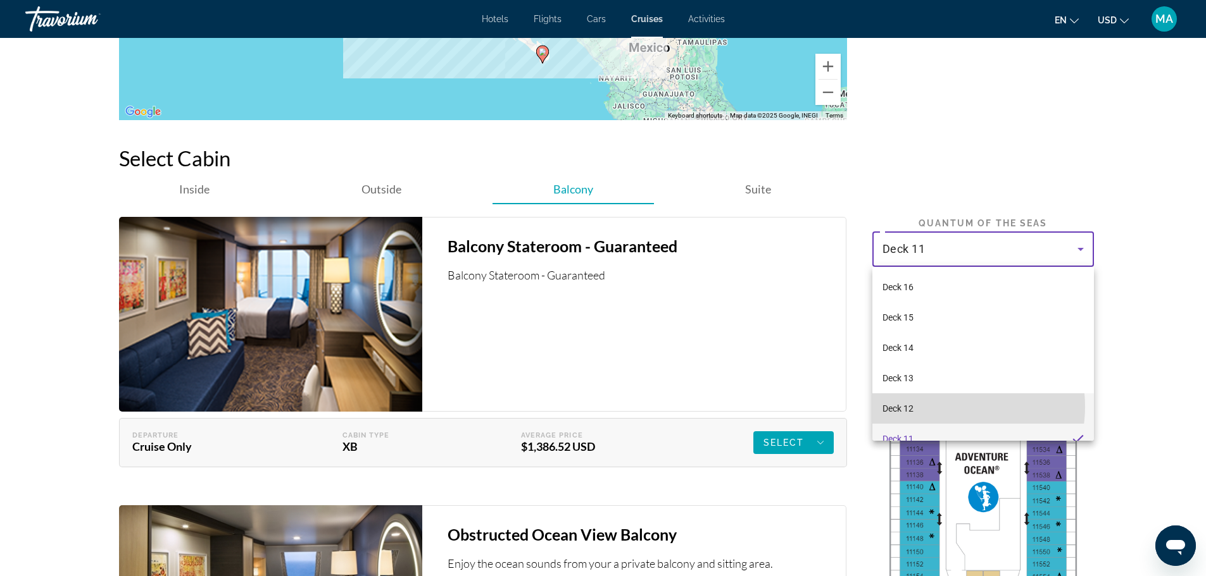
click at [946, 407] on mat-option "Deck 12" at bounding box center [982, 409] width 221 height 30
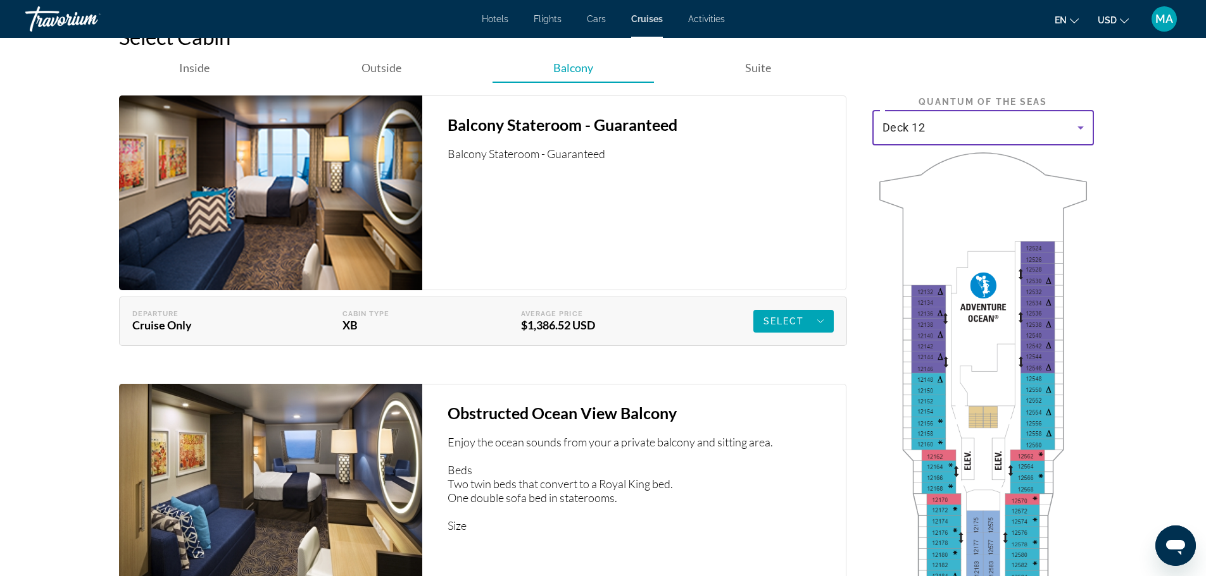
scroll to position [1898, 0]
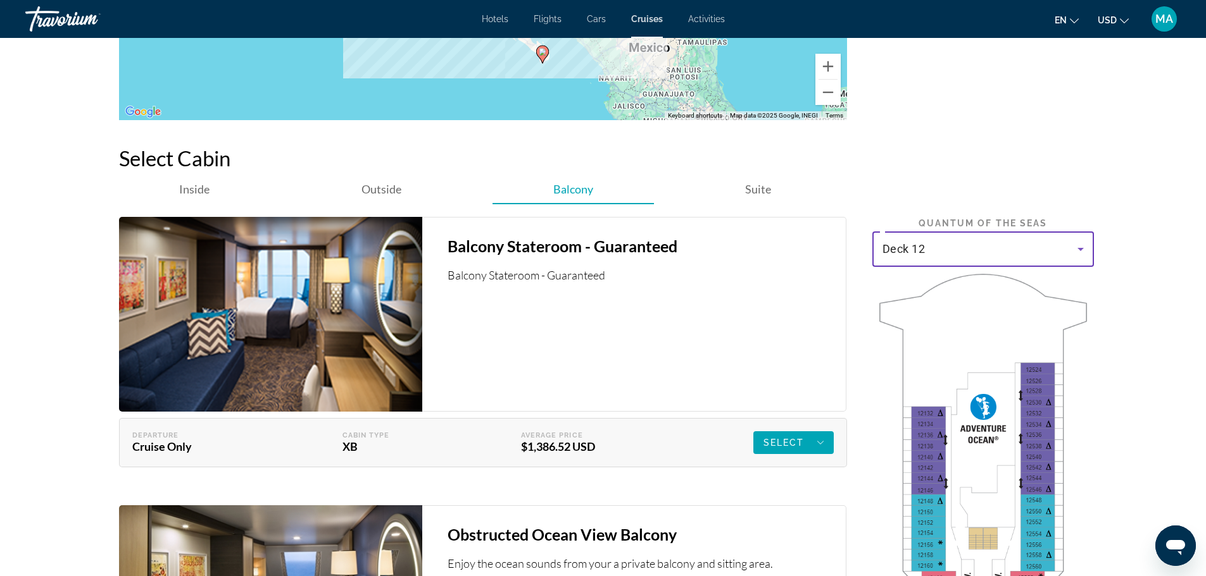
click at [1081, 247] on icon "Main content" at bounding box center [1080, 249] width 15 height 15
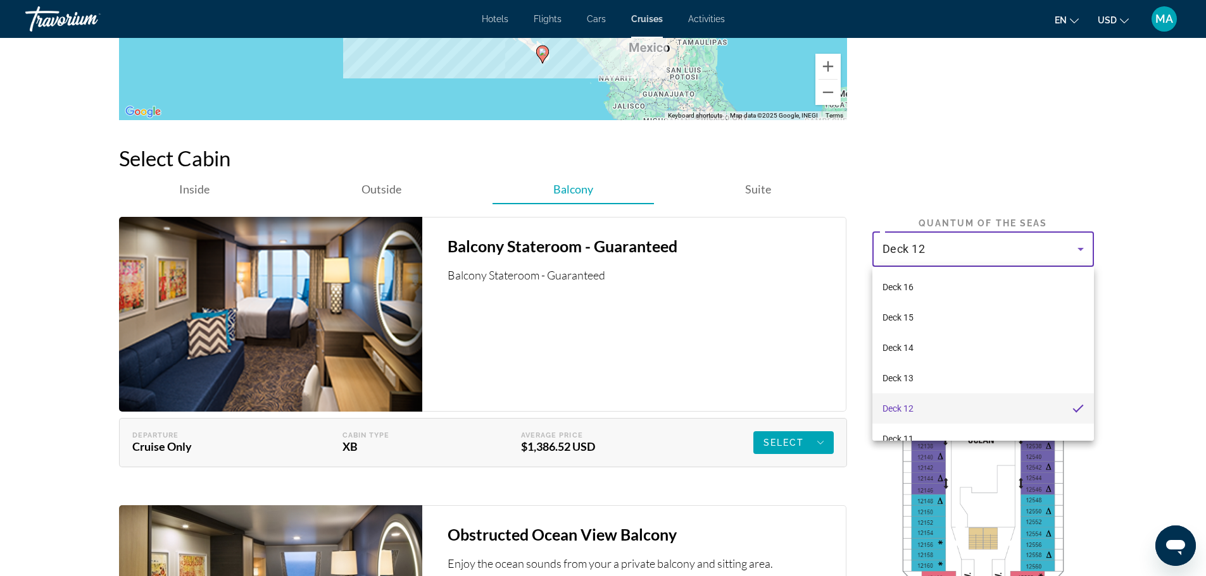
scroll to position [25, 0]
click at [940, 411] on mat-option "Deck 11" at bounding box center [982, 414] width 221 height 30
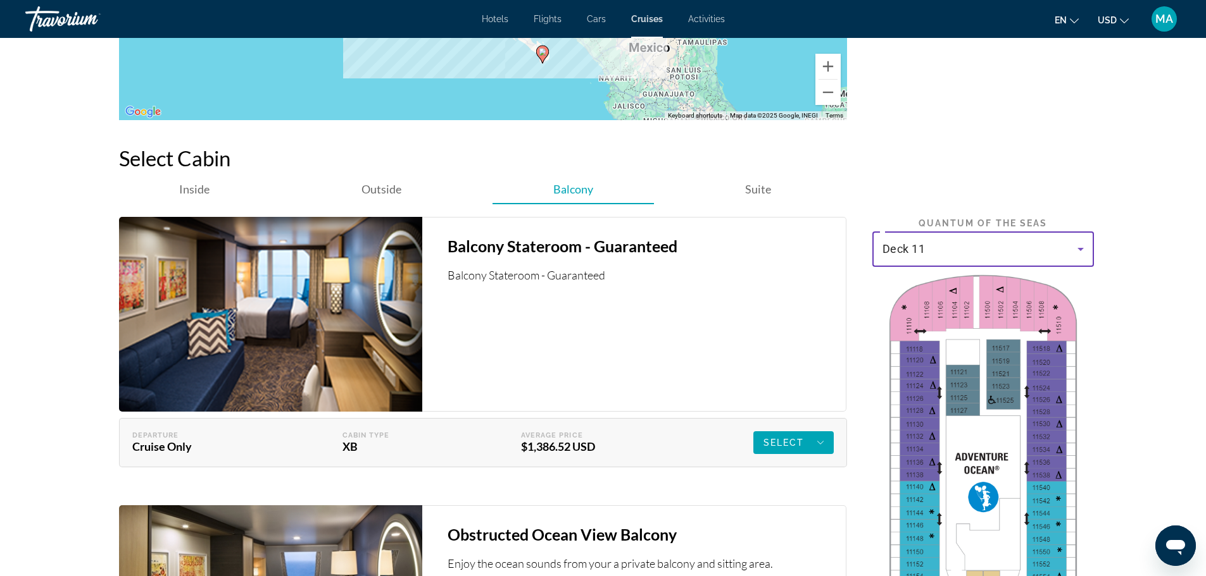
click at [1081, 246] on icon "Main content" at bounding box center [1080, 249] width 15 height 15
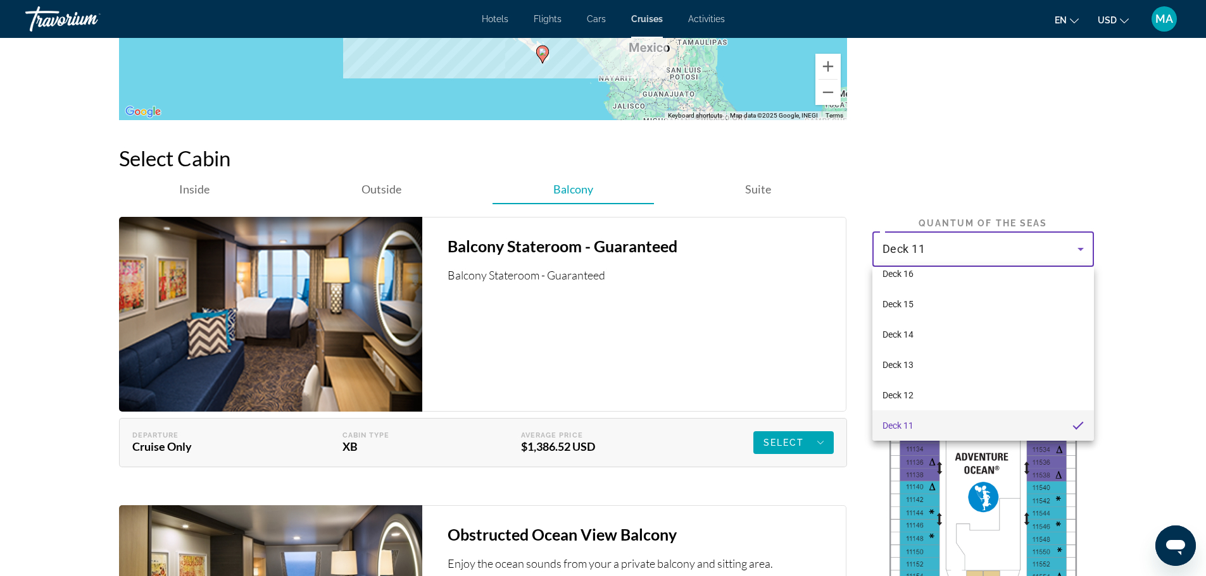
scroll to position [39, 0]
click at [1041, 428] on mat-option "Deck 10" at bounding box center [982, 431] width 221 height 30
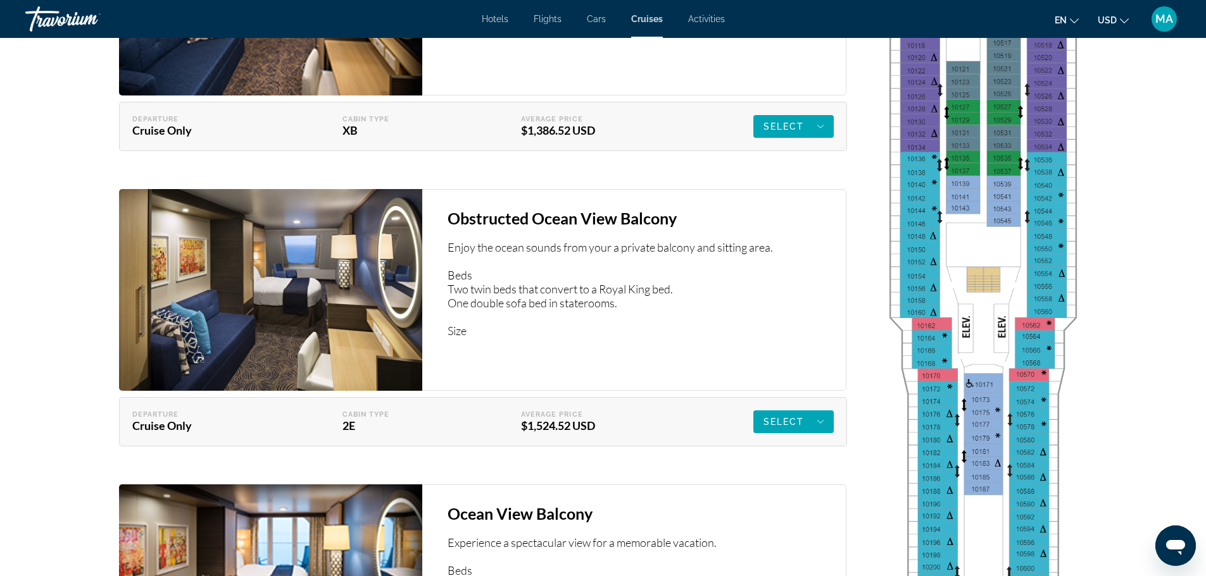
scroll to position [1898, 0]
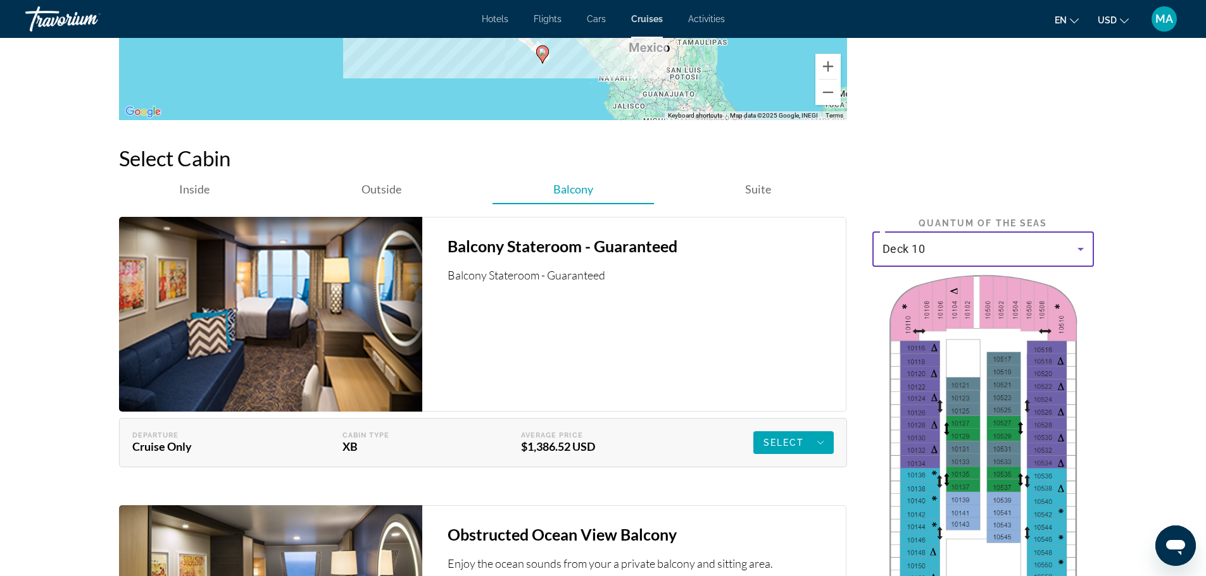
click at [1080, 247] on icon "Main content" at bounding box center [1080, 249] width 15 height 15
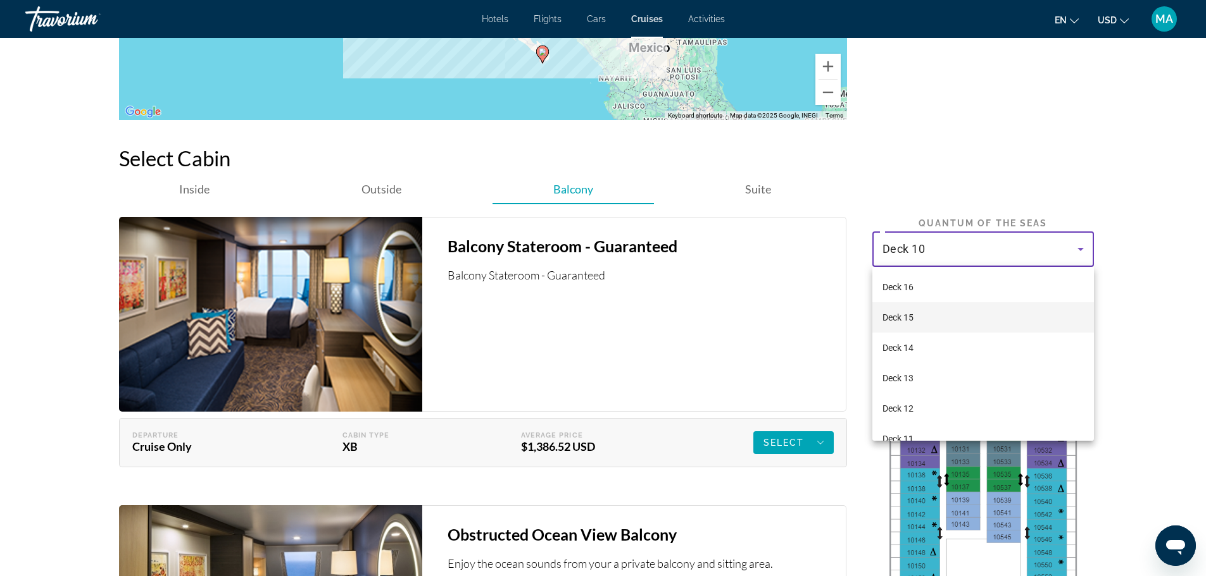
scroll to position [63, 0]
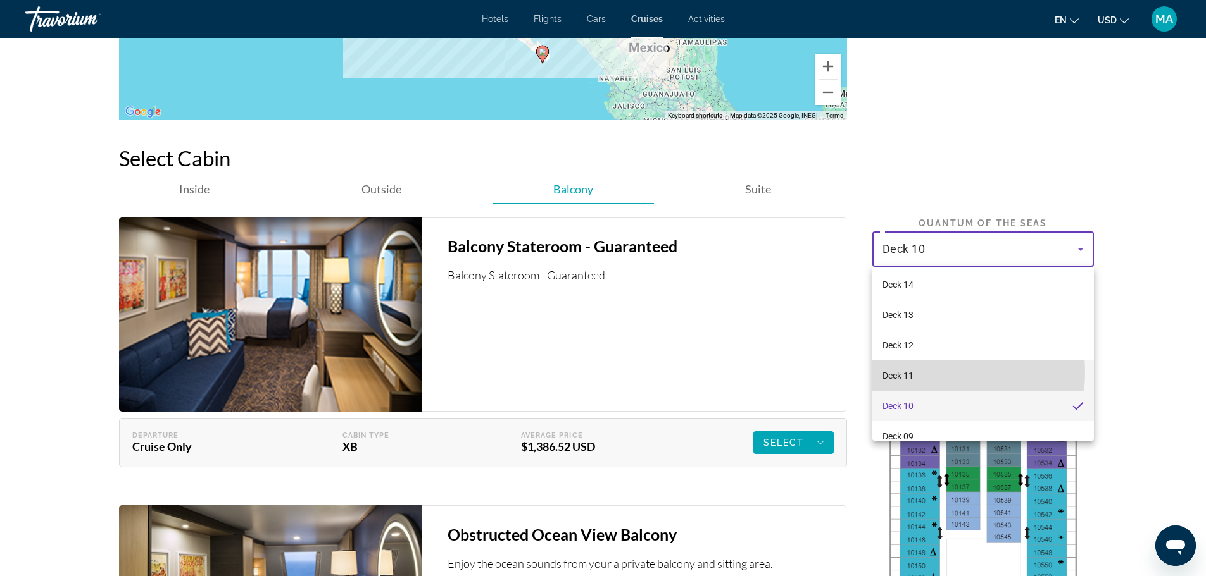
click at [928, 373] on mat-option "Deck 11" at bounding box center [982, 376] width 221 height 30
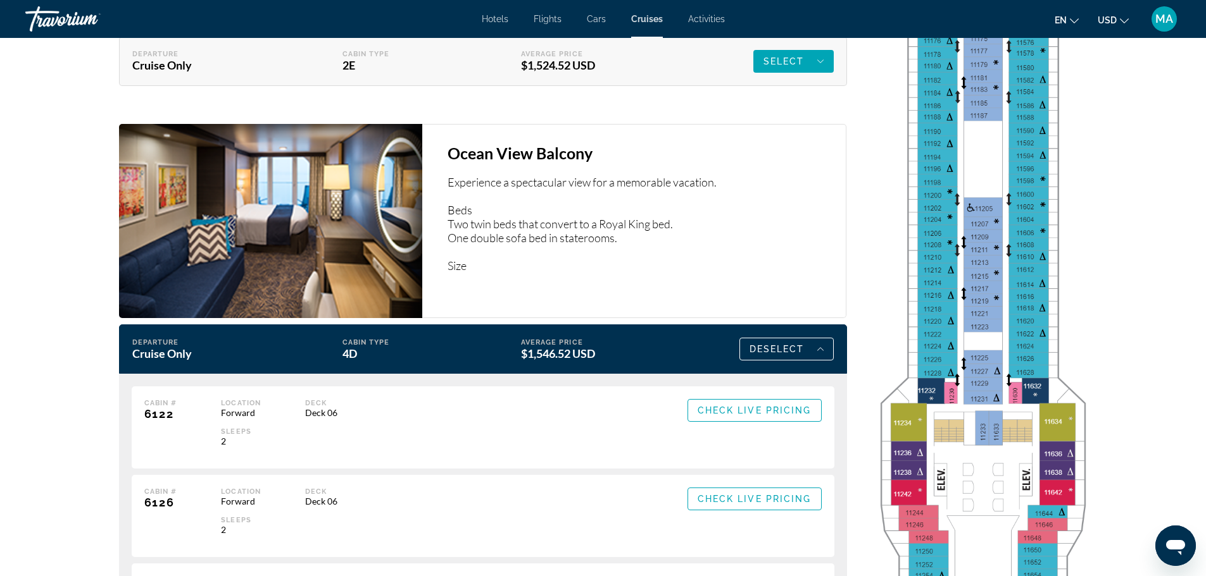
scroll to position [2658, 0]
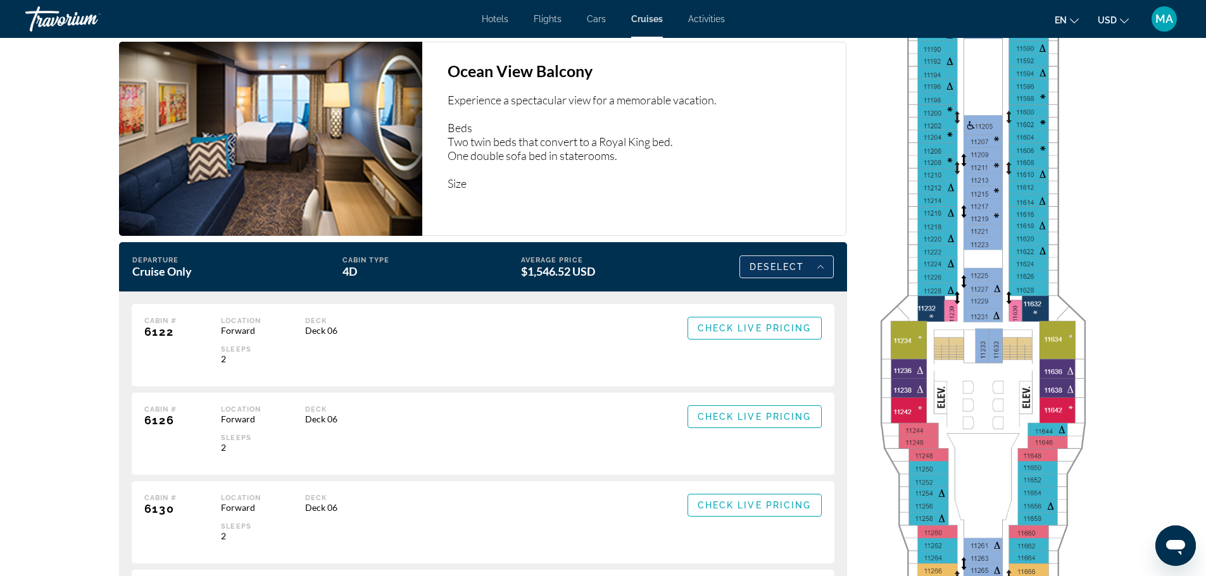
click at [787, 263] on span "Deselect" at bounding box center [776, 267] width 55 height 10
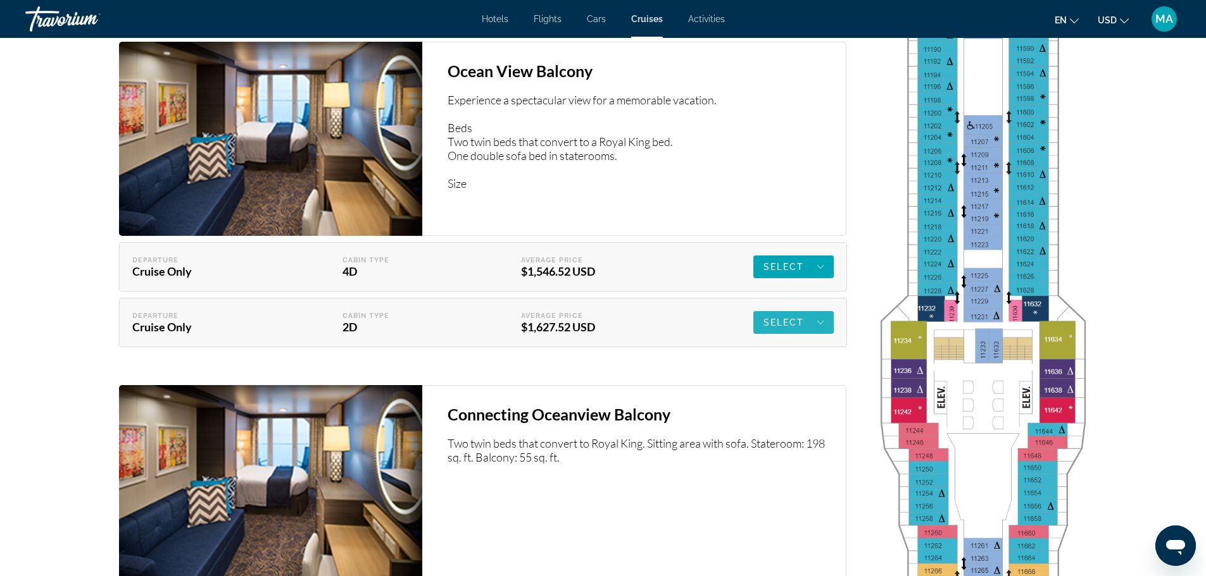
click at [773, 323] on span "Select" at bounding box center [783, 323] width 41 height 10
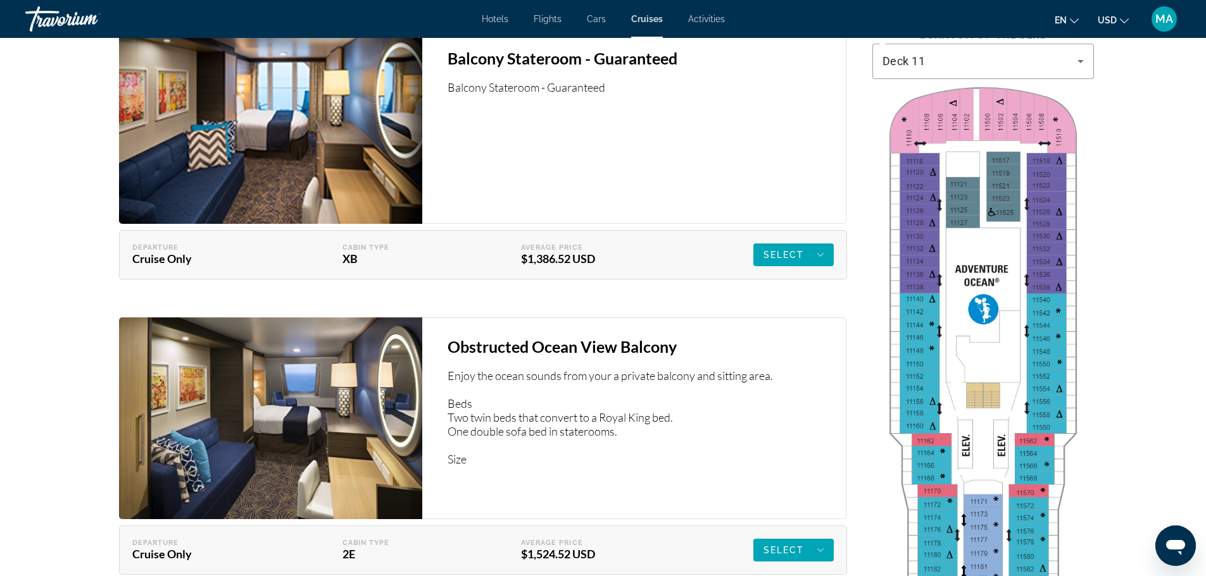
scroll to position [2025, 0]
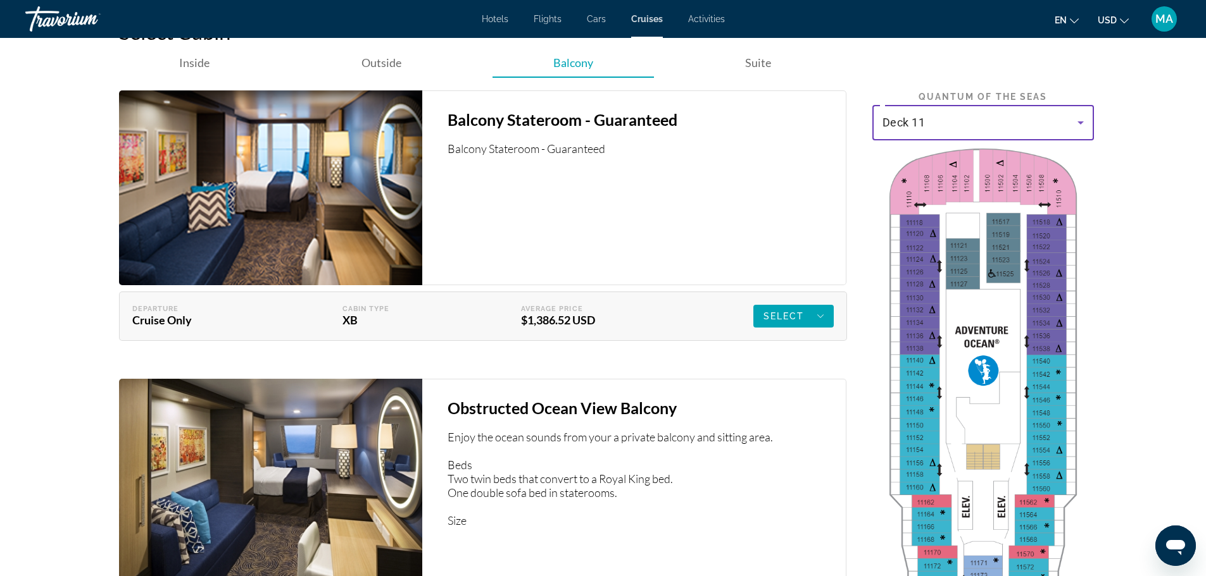
click at [1076, 124] on icon "Main content" at bounding box center [1080, 122] width 15 height 15
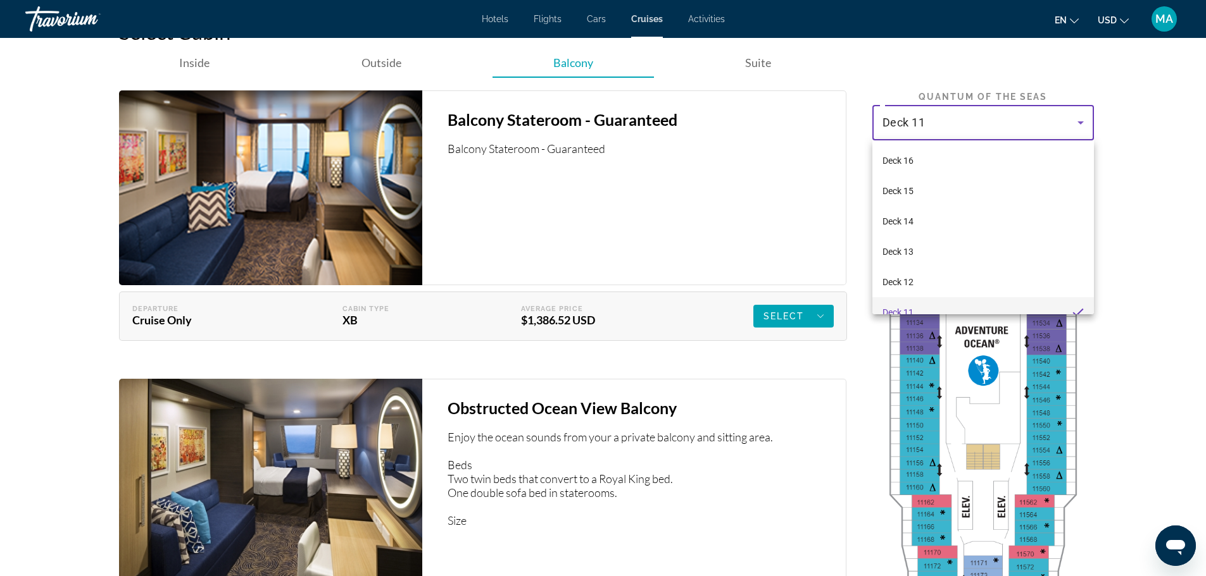
scroll to position [13, 0]
click at [967, 275] on mat-option "Deck 12" at bounding box center [982, 269] width 221 height 30
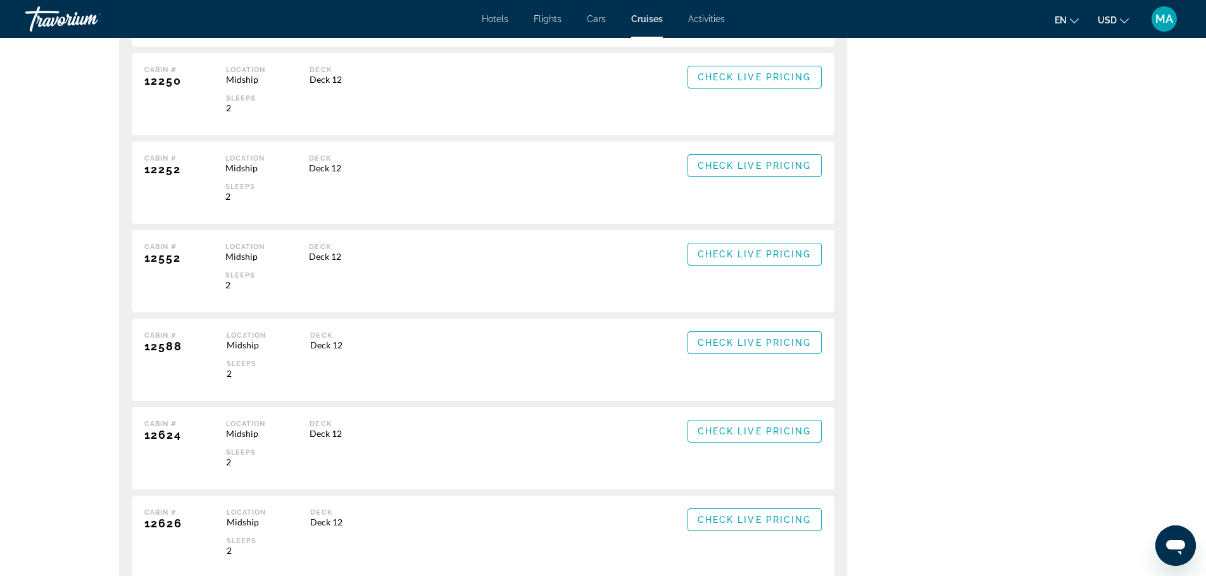
scroll to position [6265, 0]
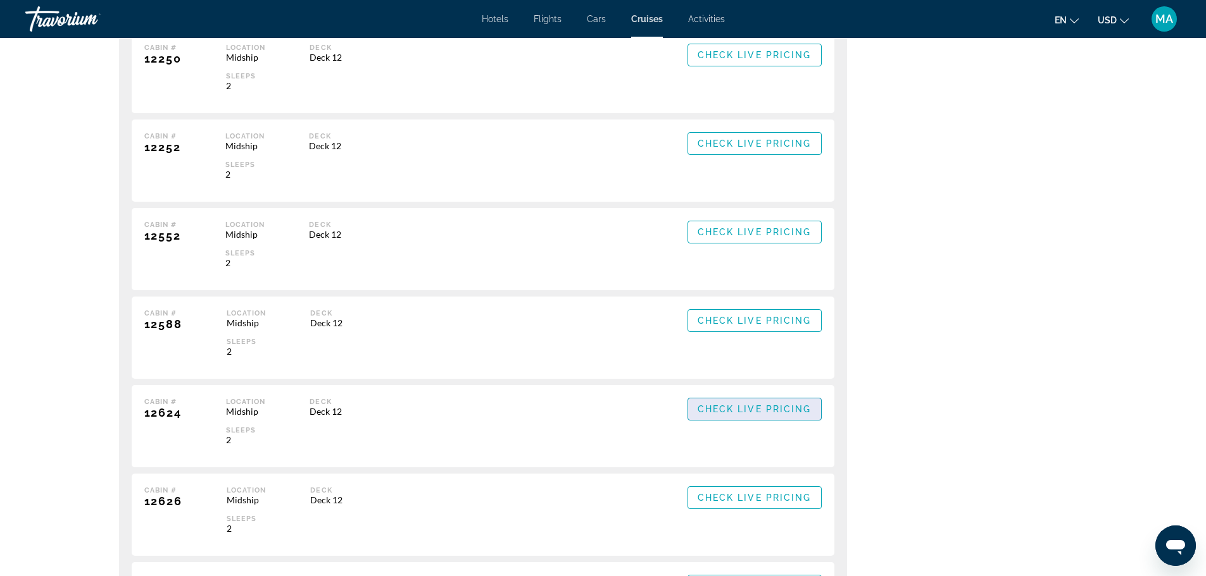
click at [765, 411] on span "Check Live Pricing" at bounding box center [754, 409] width 114 height 10
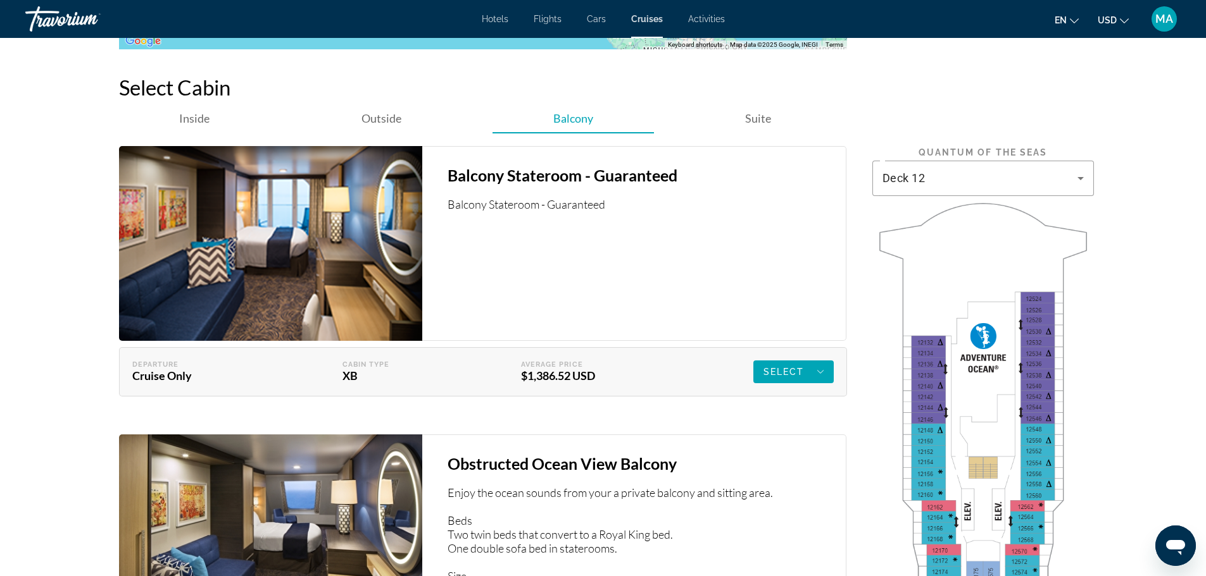
scroll to position [1962, 0]
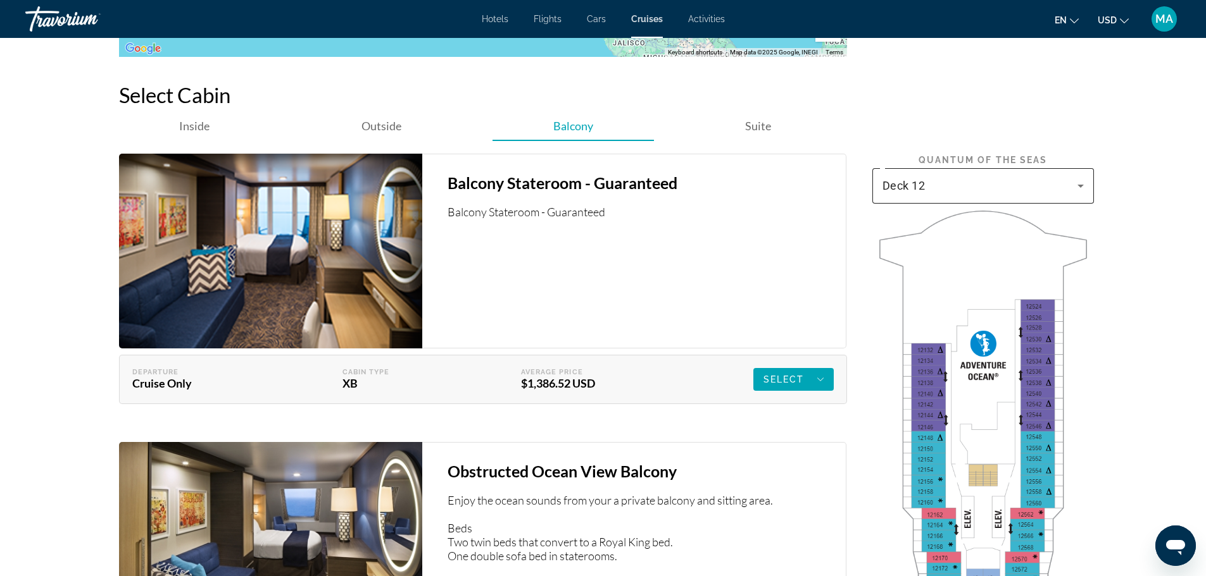
click at [1081, 186] on icon "Main content" at bounding box center [1080, 186] width 6 height 3
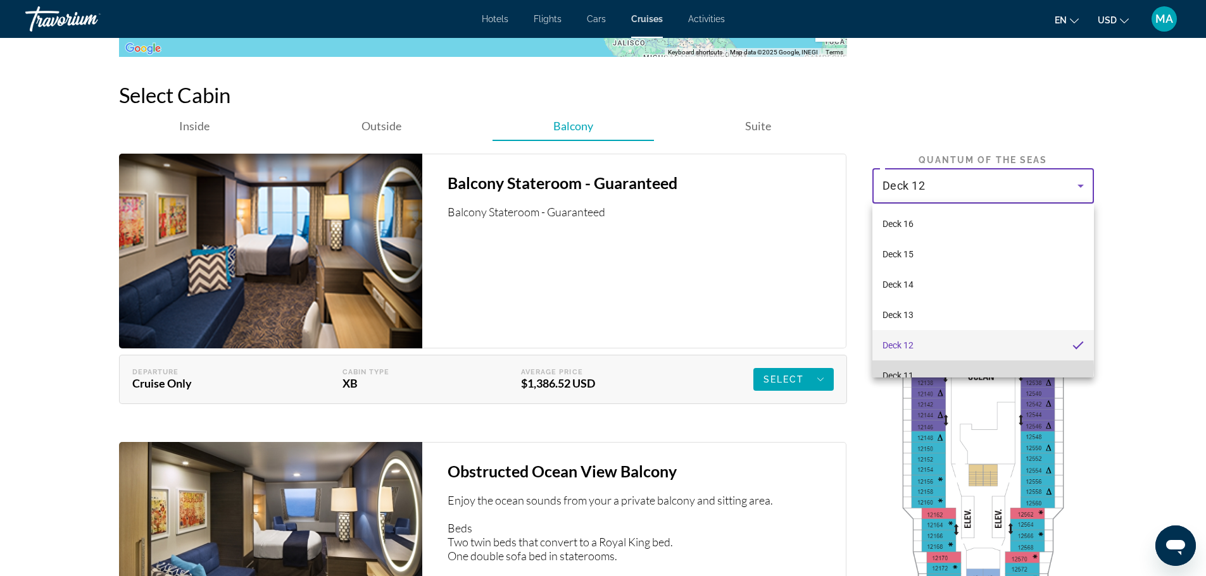
click at [981, 368] on mat-option "Deck 11" at bounding box center [982, 376] width 221 height 30
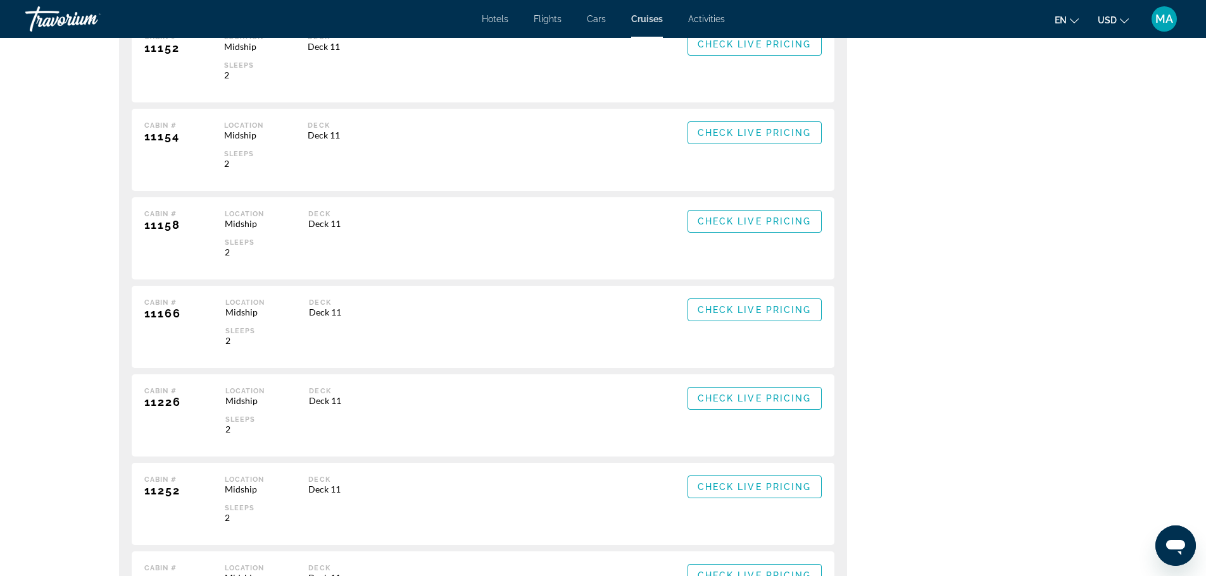
scroll to position [4936, 0]
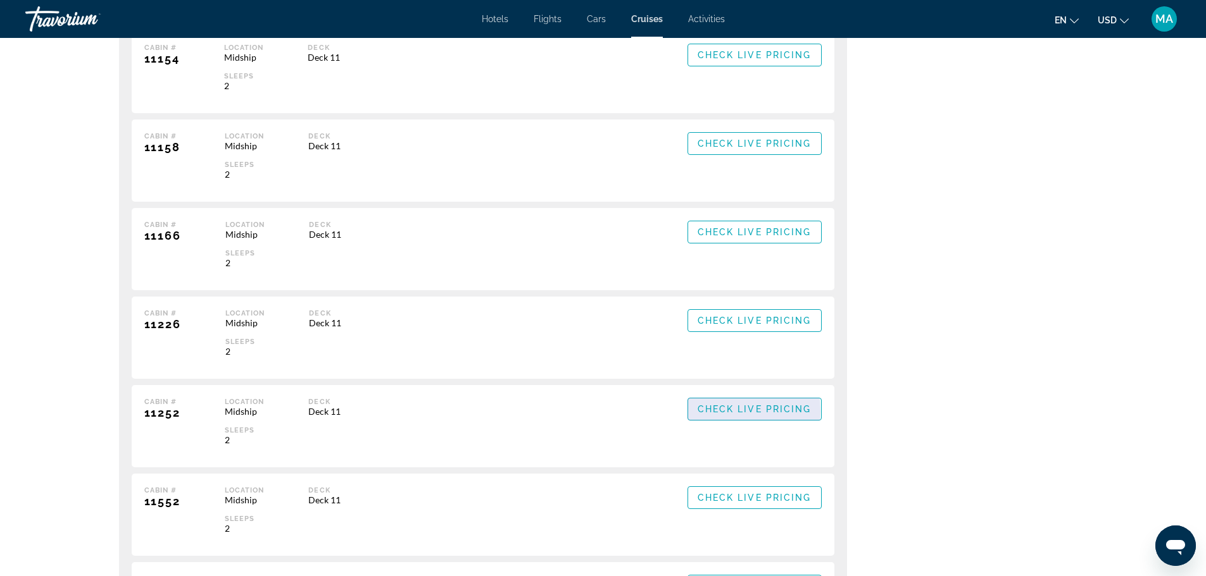
click at [723, 412] on span "Check Live Pricing" at bounding box center [754, 409] width 114 height 10
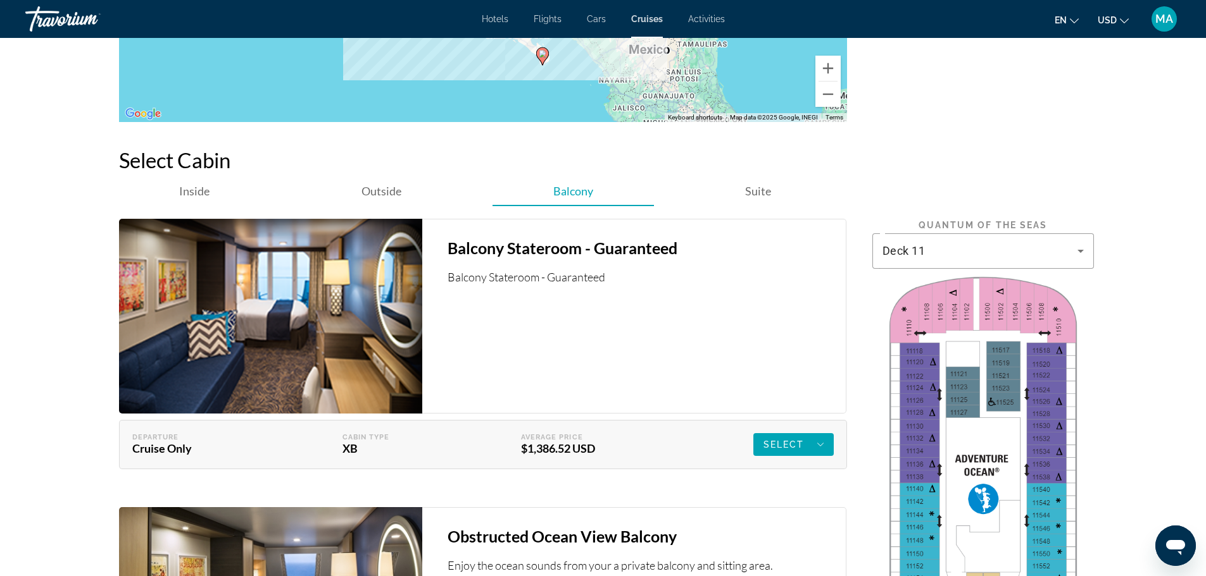
scroll to position [1835, 0]
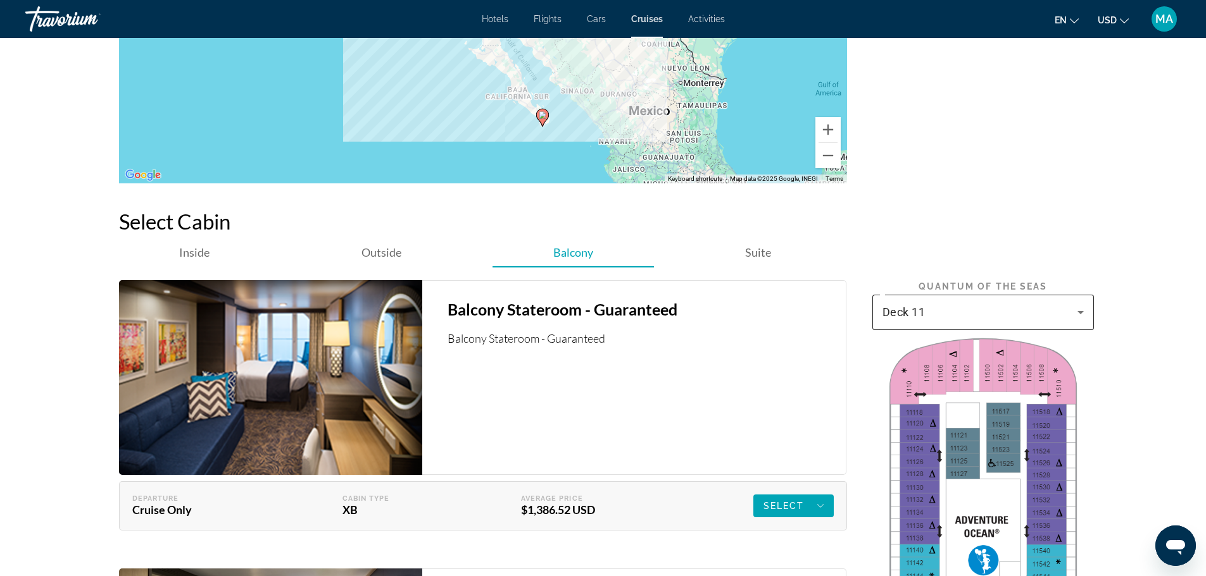
click at [1085, 315] on icon "Main content" at bounding box center [1080, 312] width 15 height 15
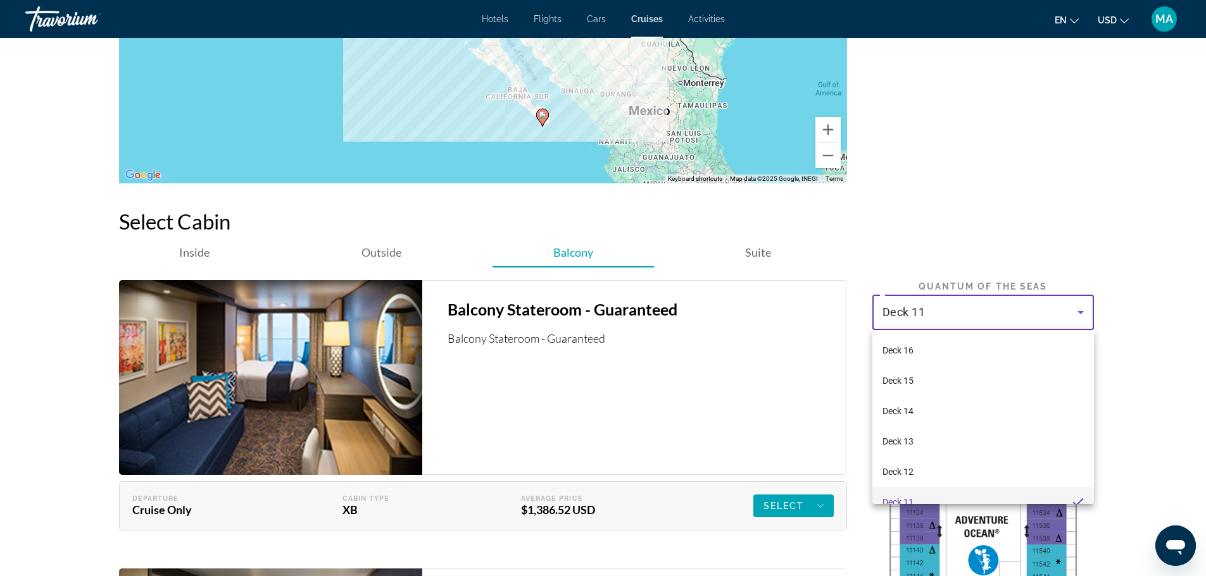
scroll to position [13, 0]
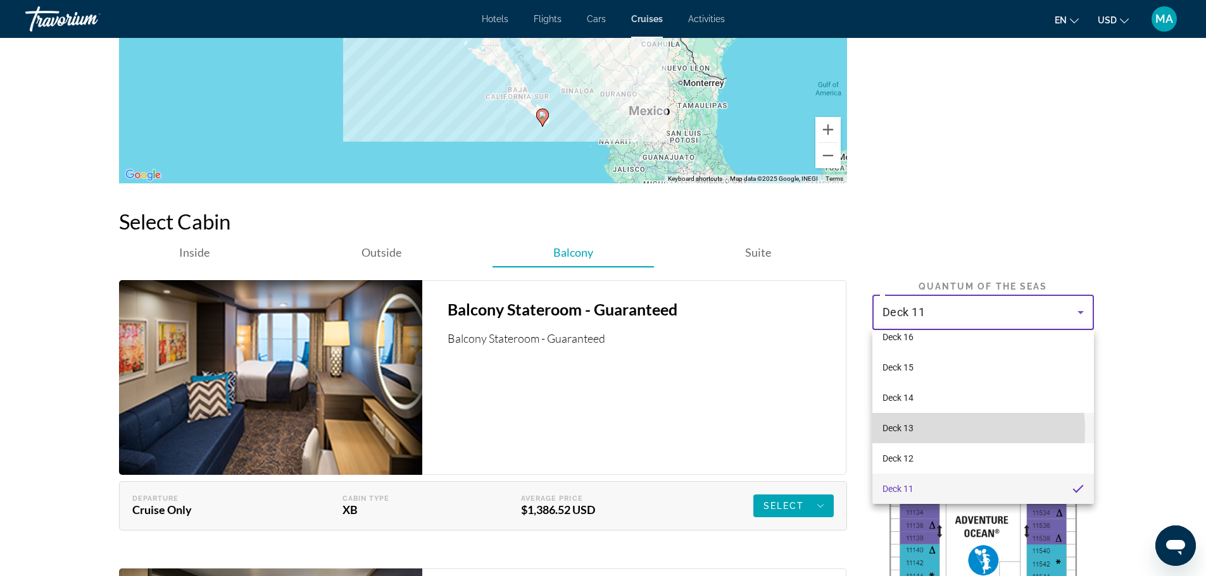
click at [922, 431] on mat-option "Deck 13" at bounding box center [982, 428] width 221 height 30
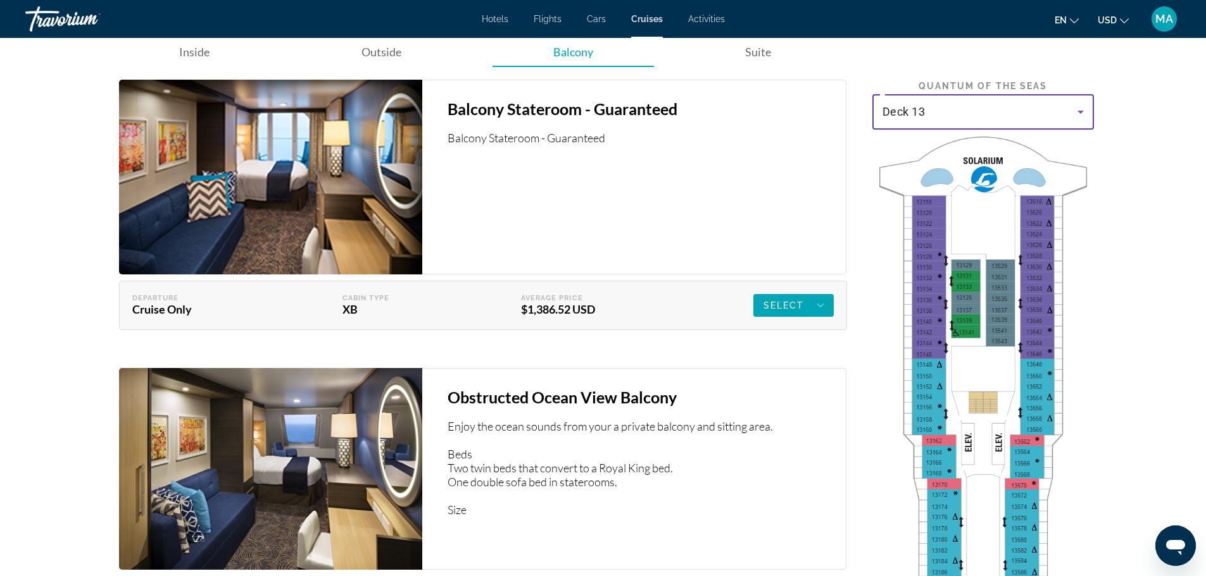
scroll to position [1898, 0]
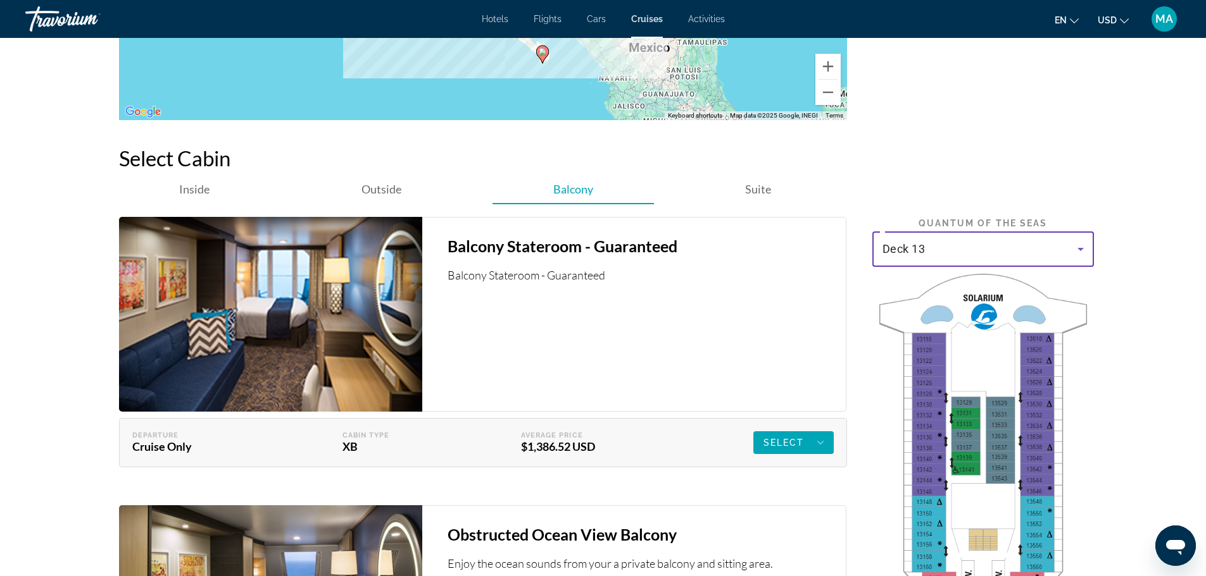
click at [1083, 249] on icon "Main content" at bounding box center [1080, 249] width 15 height 15
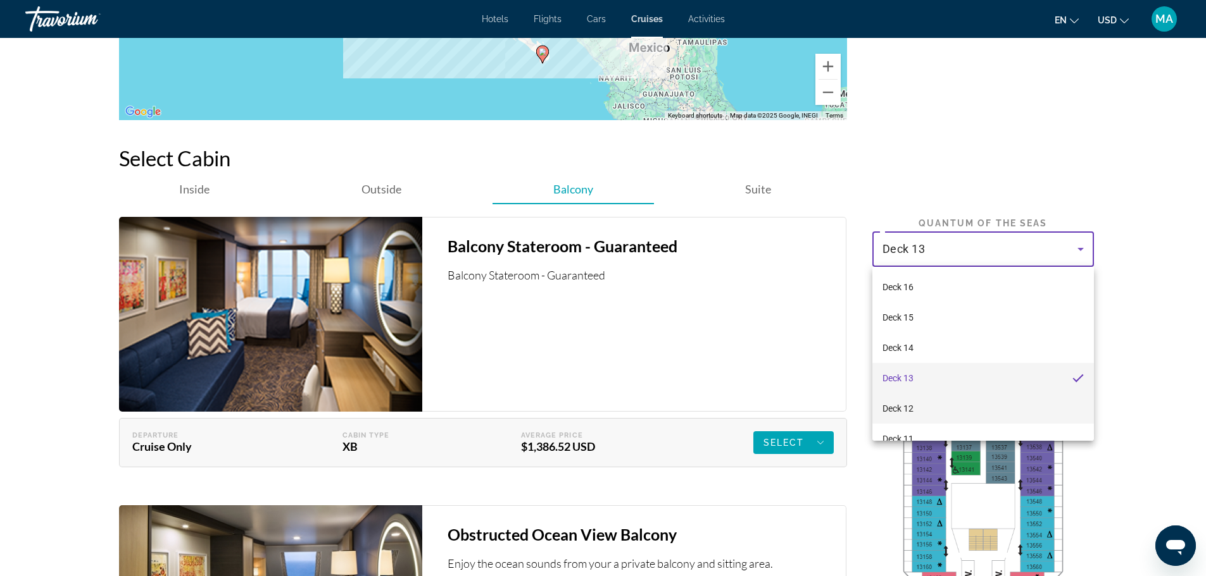
click at [954, 404] on mat-option "Deck 12" at bounding box center [982, 409] width 221 height 30
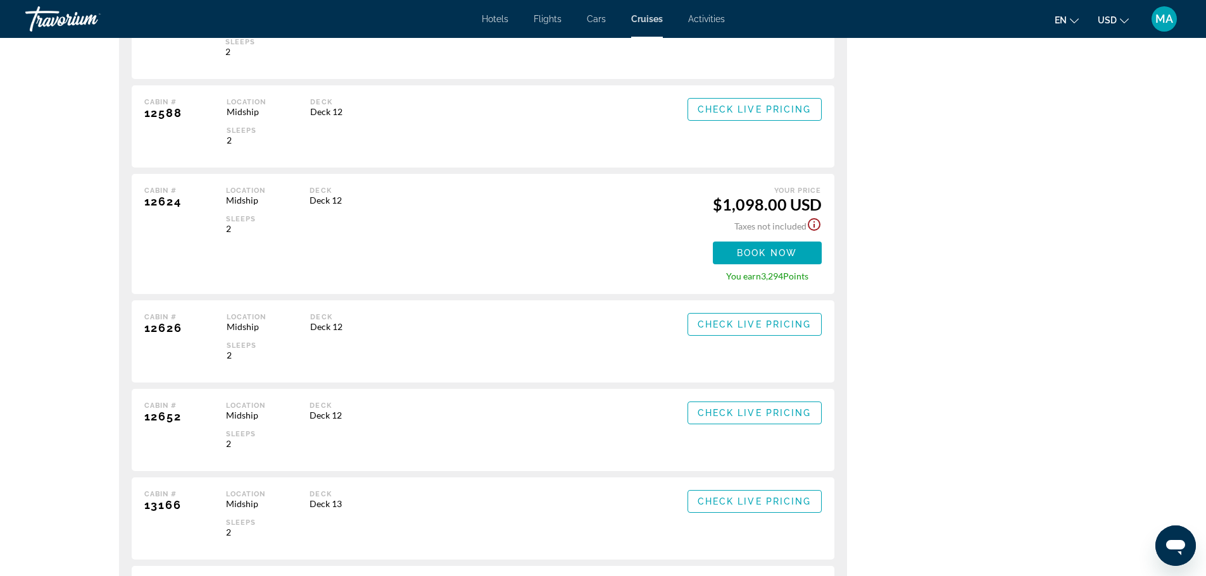
scroll to position [6645, 0]
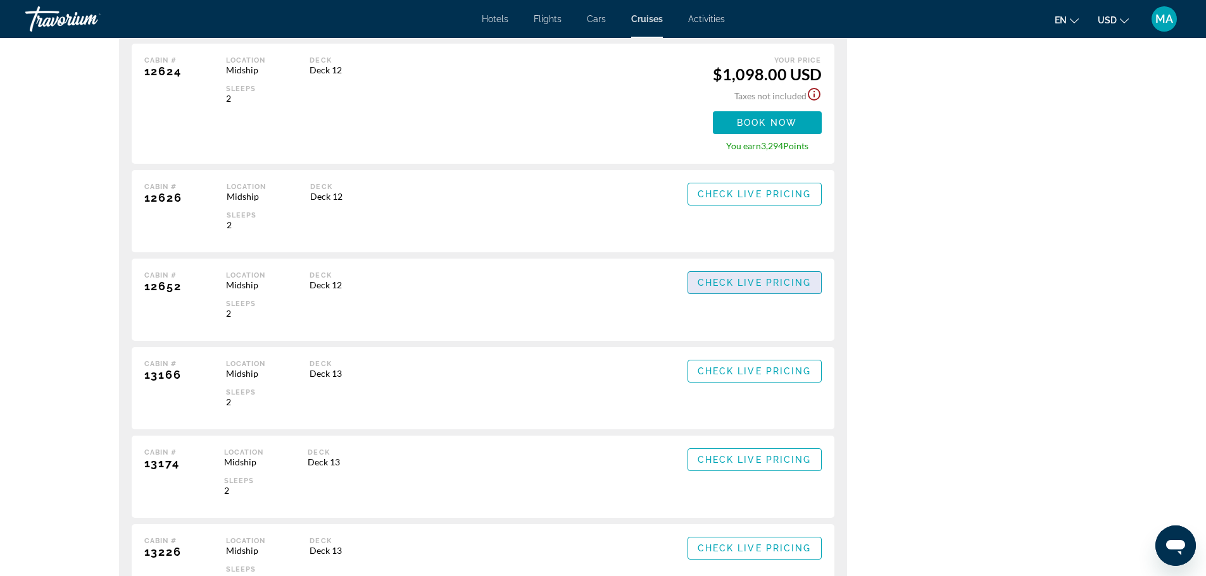
click at [784, 285] on span "Check Live Pricing" at bounding box center [754, 283] width 114 height 10
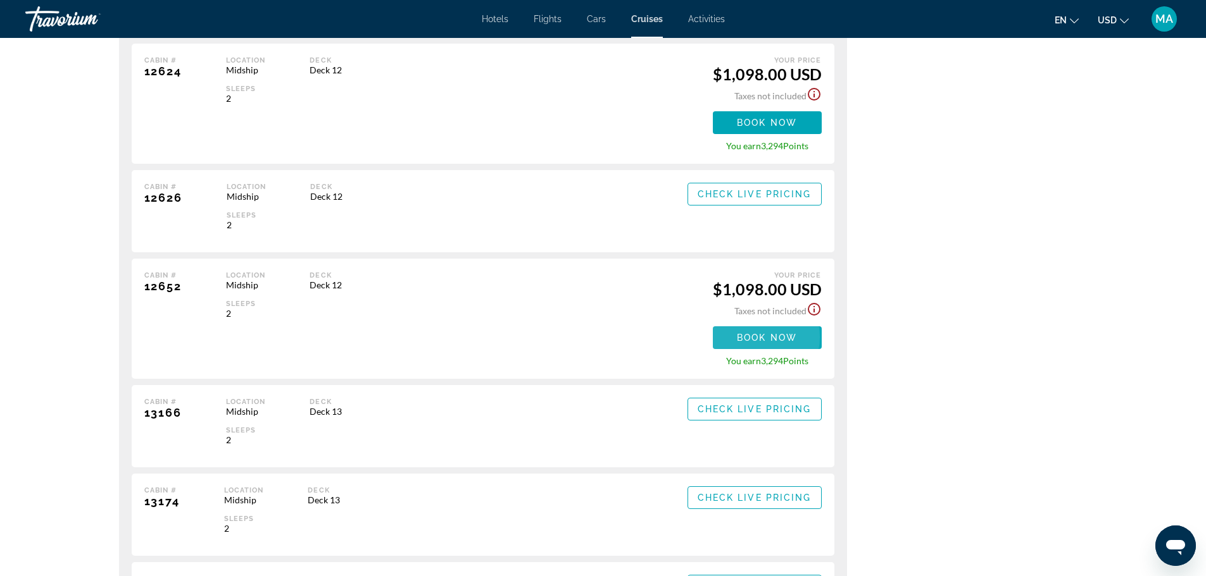
click at [763, 337] on span "Book now" at bounding box center [767, 338] width 60 height 10
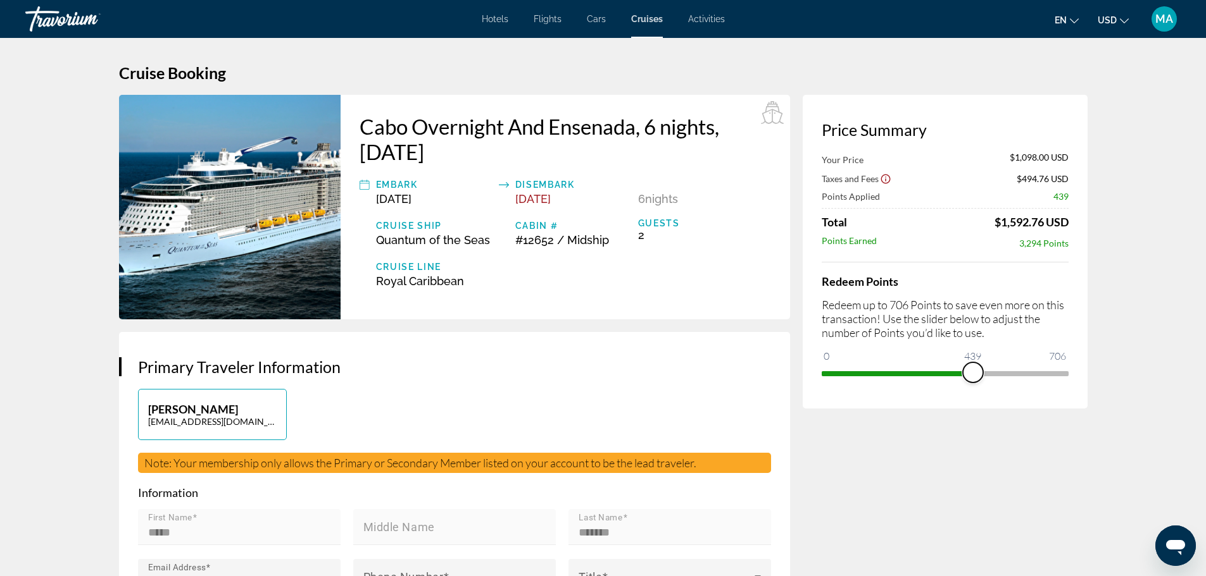
drag, startPoint x: 837, startPoint y: 357, endPoint x: 972, endPoint y: 357, distance: 134.8
click at [972, 371] on ngx-slider "0 706 439" at bounding box center [944, 372] width 247 height 3
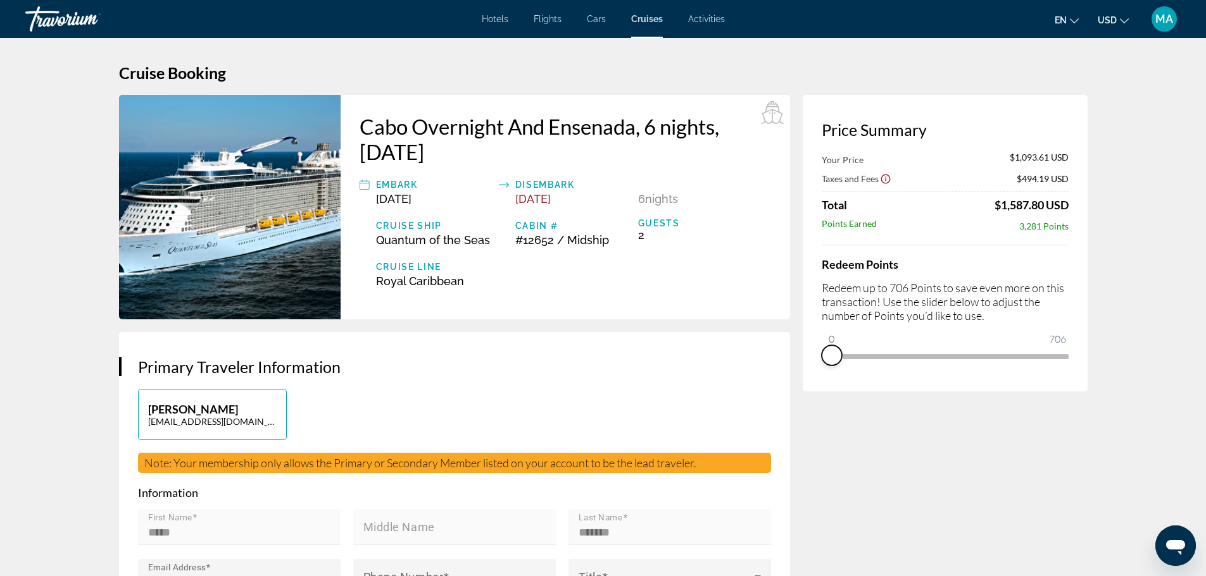
drag, startPoint x: 974, startPoint y: 377, endPoint x: 814, endPoint y: 389, distance: 159.9
click at [814, 389] on div "Price Summary Your Price $1,093.61 USD Taxes and Fees $494.19 USD Total $1,587.…" at bounding box center [944, 243] width 285 height 297
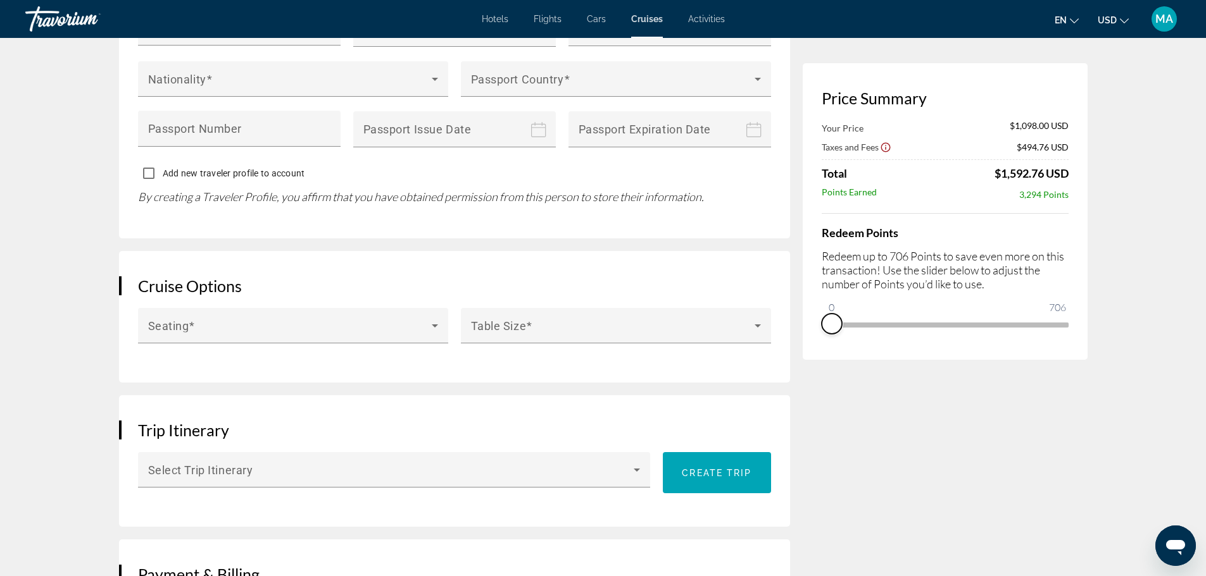
scroll to position [1076, 0]
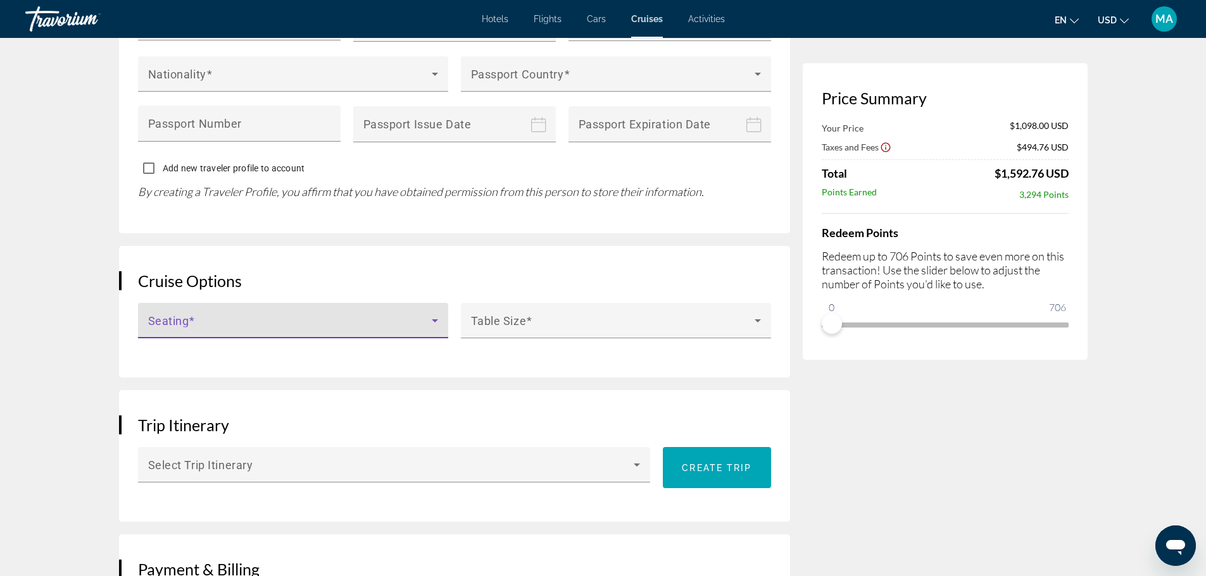
click at [433, 320] on icon "Main content" at bounding box center [435, 321] width 6 height 3
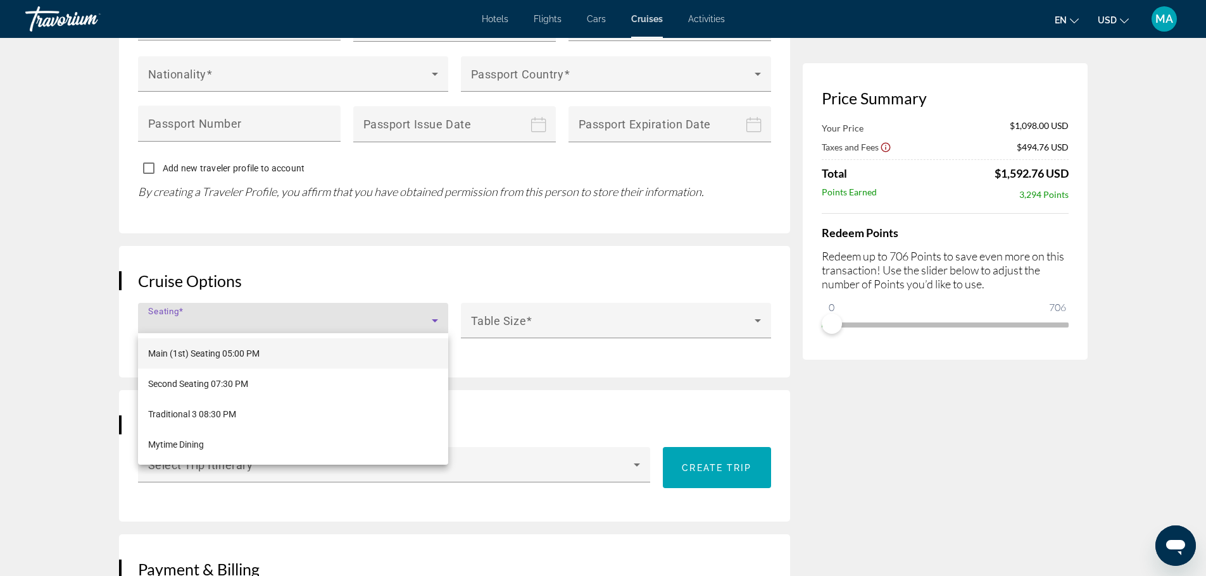
click at [433, 315] on div at bounding box center [603, 288] width 1206 height 576
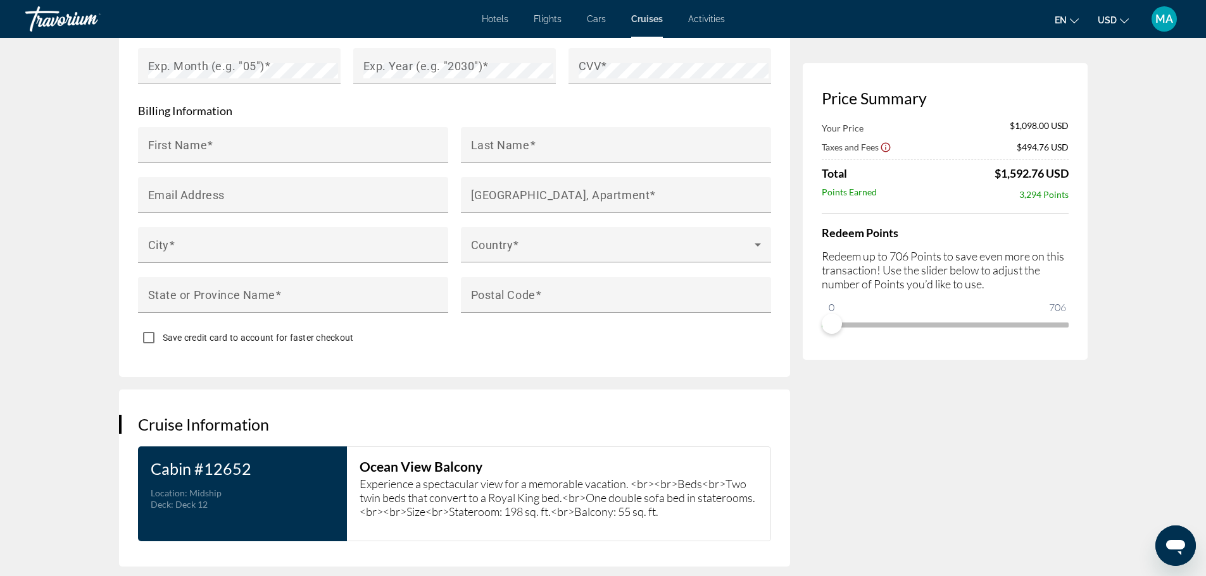
scroll to position [1898, 0]
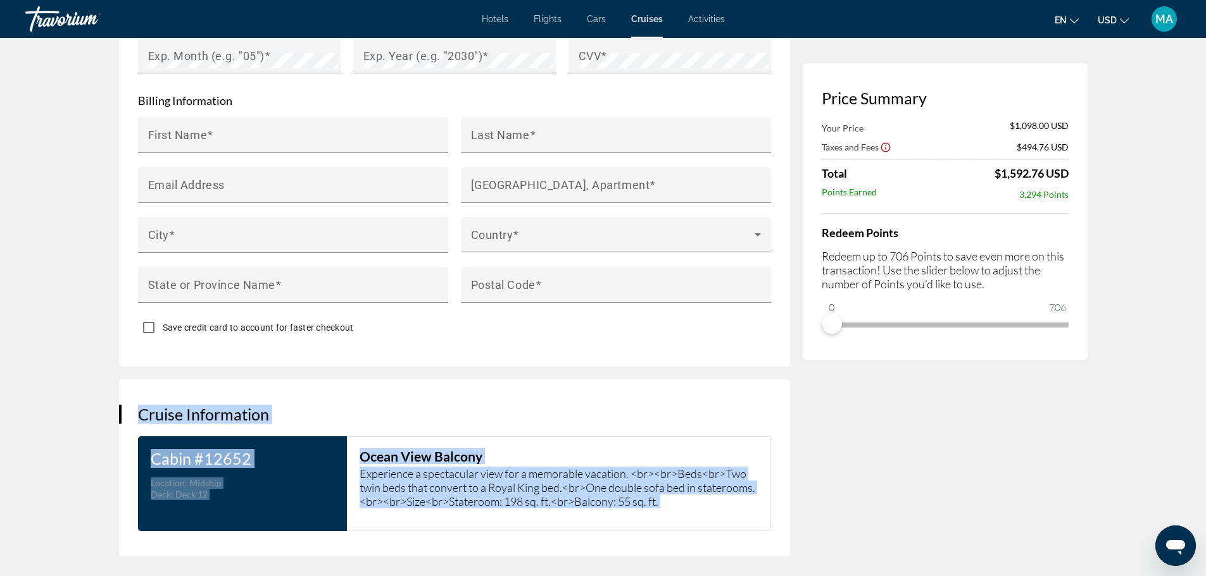
drag, startPoint x: 142, startPoint y: 405, endPoint x: 635, endPoint y: 551, distance: 513.4
copy div "Cruise Information Cabin # 12652 Category : Location : Midship Deck : Deck 12 B…"
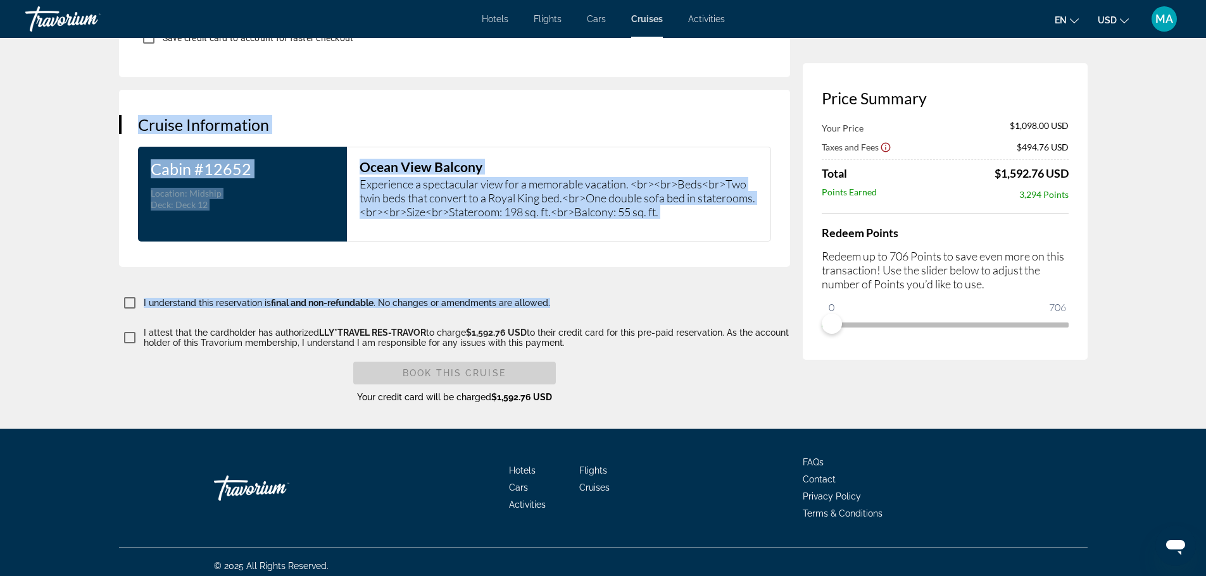
scroll to position [1872, 0]
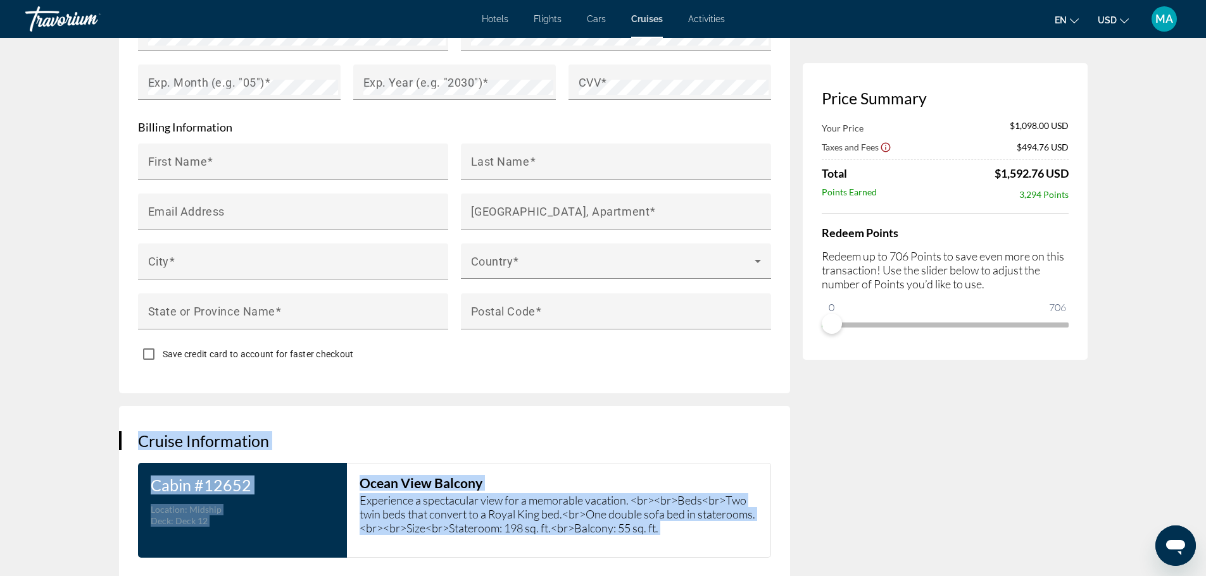
click at [661, 449] on div "Cruise Information Cabin # 12652 Category : Location : Midship Deck : Deck 12 B…" at bounding box center [454, 494] width 671 height 177
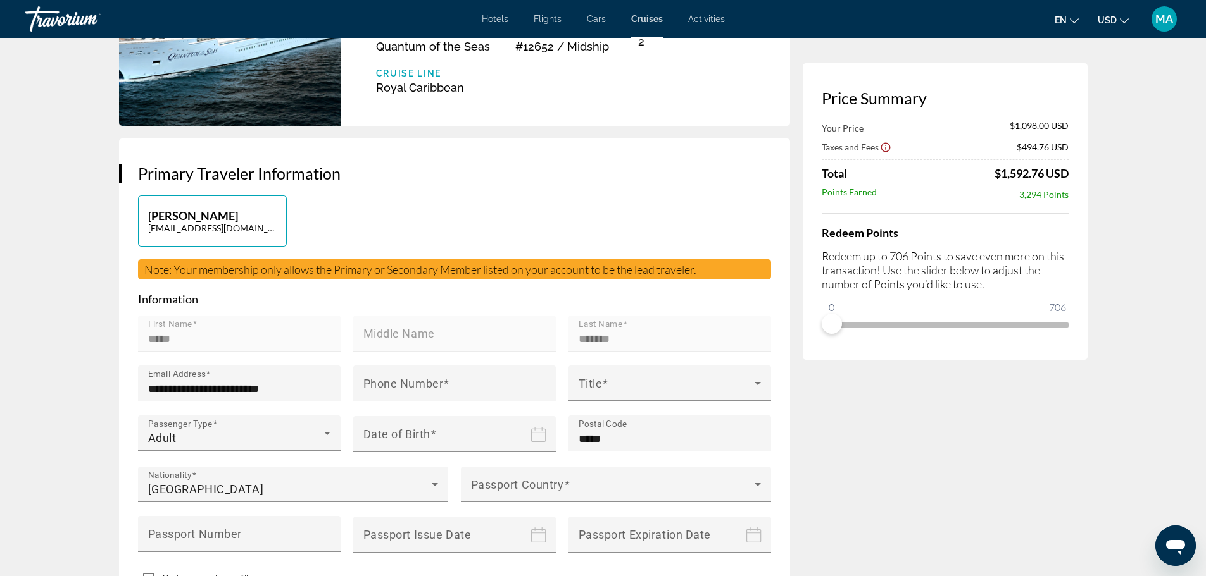
scroll to position [0, 0]
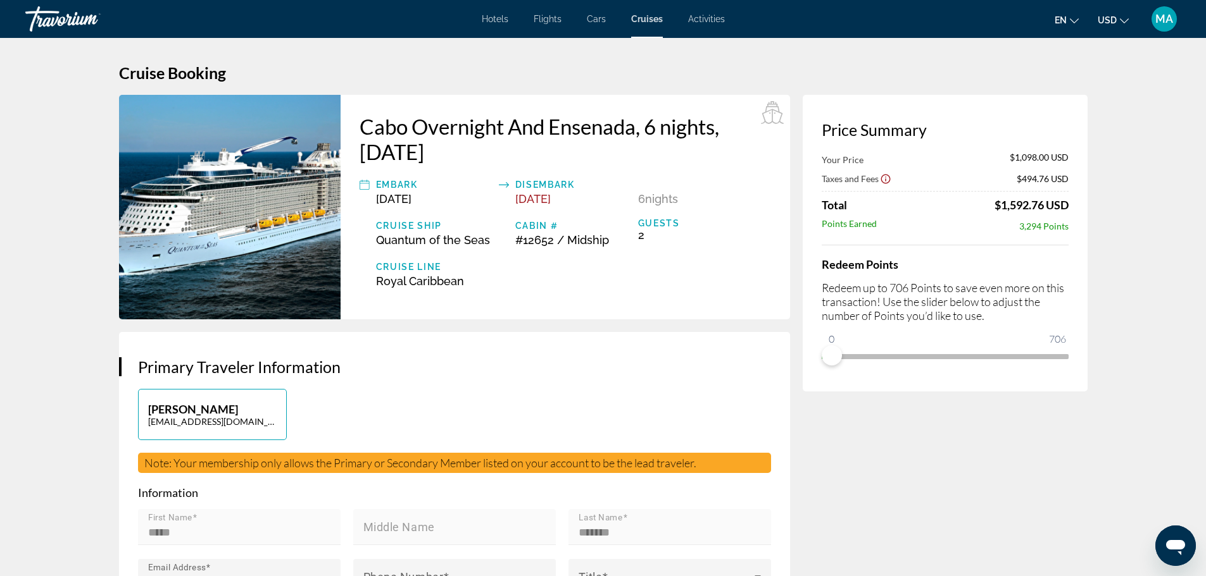
click at [1163, 26] on div "MA" at bounding box center [1163, 18] width 25 height 25
click at [1103, 146] on button "Sign Out" at bounding box center [1078, 142] width 49 height 16
